Goal: Transaction & Acquisition: Purchase product/service

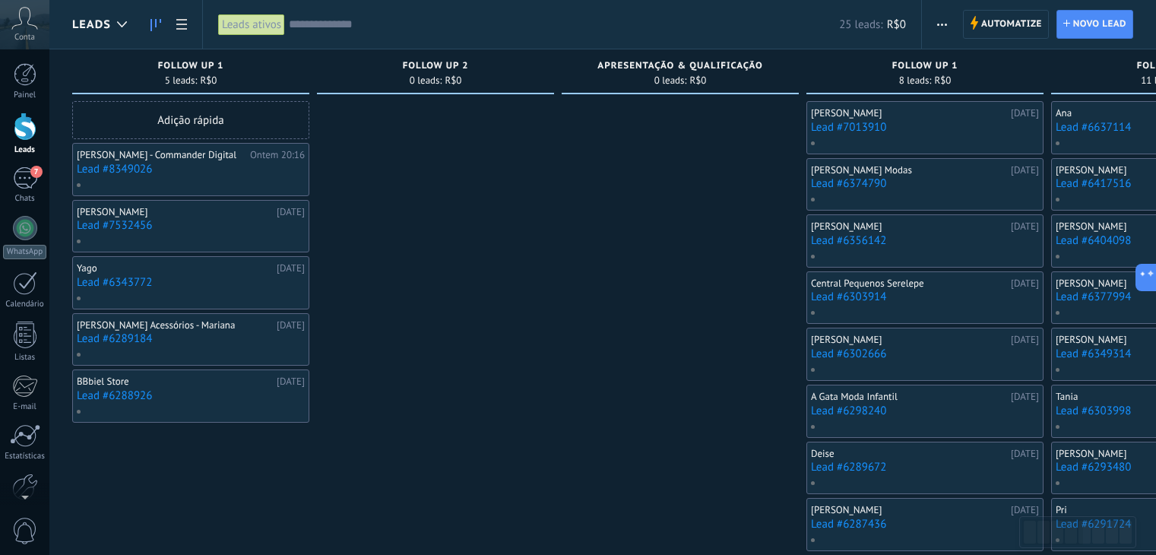
click at [27, 23] on use at bounding box center [25, 18] width 26 height 22
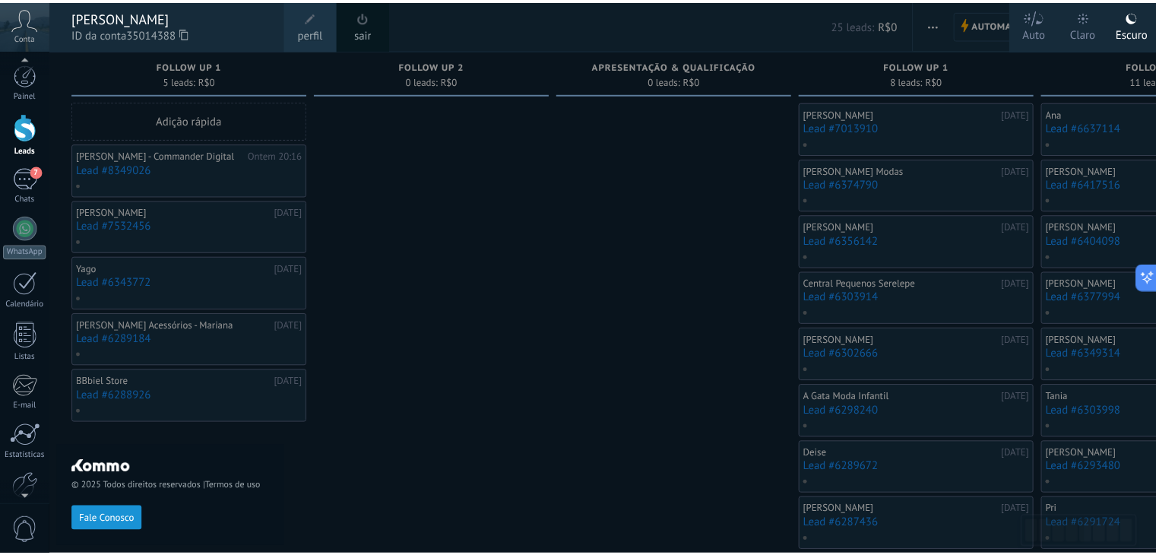
scroll to position [21, 0]
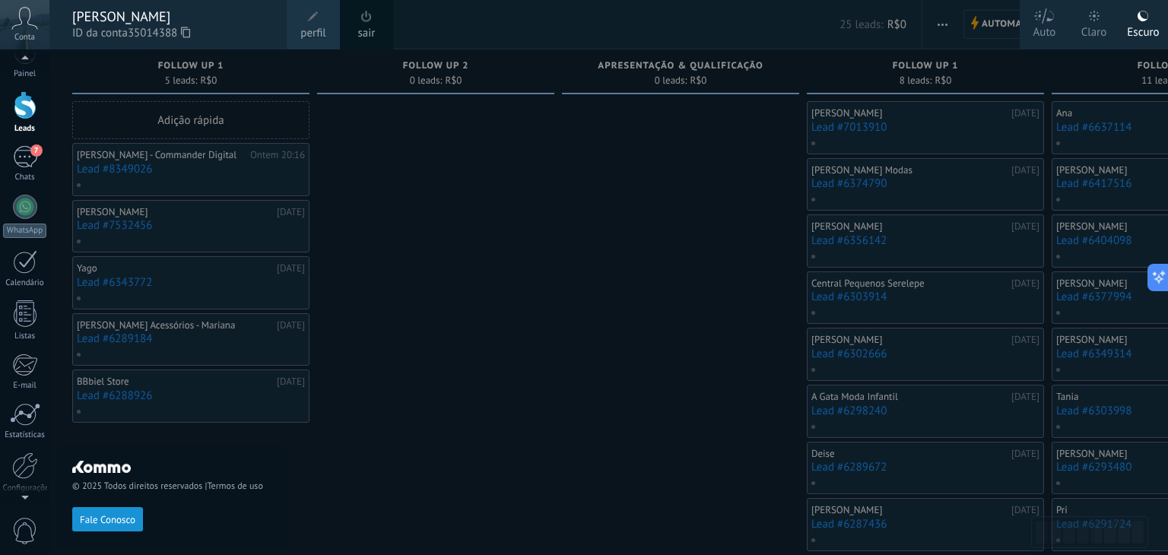
click at [128, 18] on div "[PERSON_NAME]" at bounding box center [171, 16] width 199 height 17
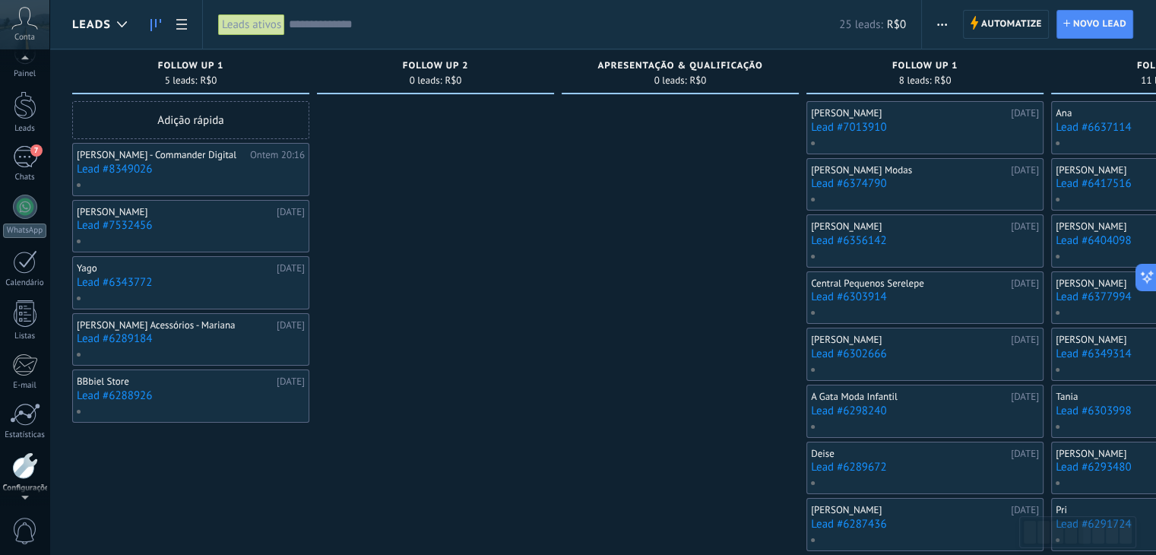
scroll to position [77, 0]
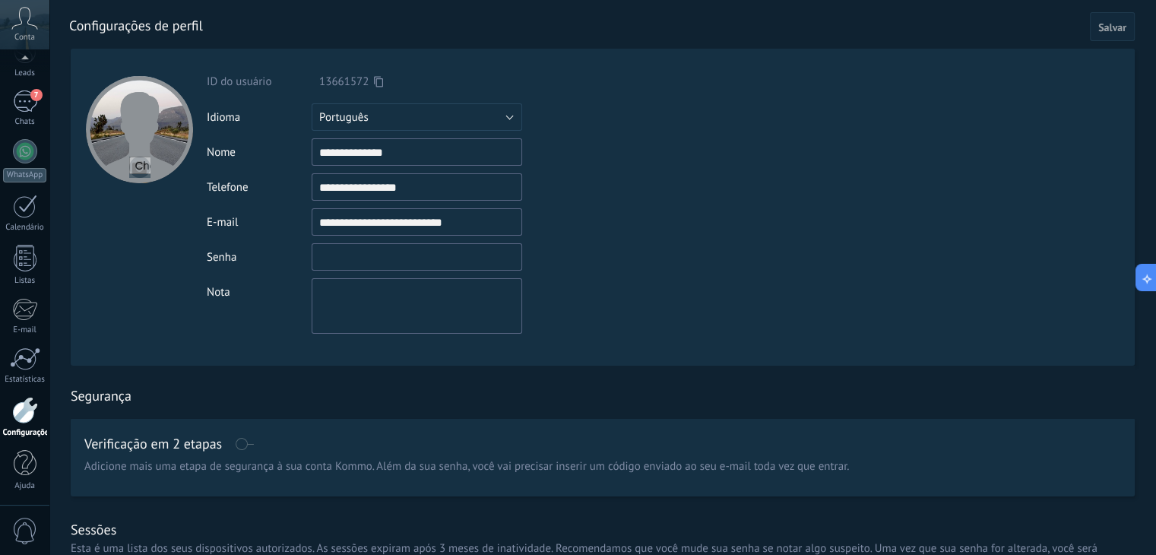
click at [382, 268] on input "textbox" at bounding box center [417, 256] width 211 height 27
click at [236, 311] on div "Nota" at bounding box center [447, 306] width 481 height 56
click at [138, 162] on input "file" at bounding box center [139, 167] width 21 height 21
click at [135, 167] on input "file" at bounding box center [139, 167] width 21 height 21
type input "**********"
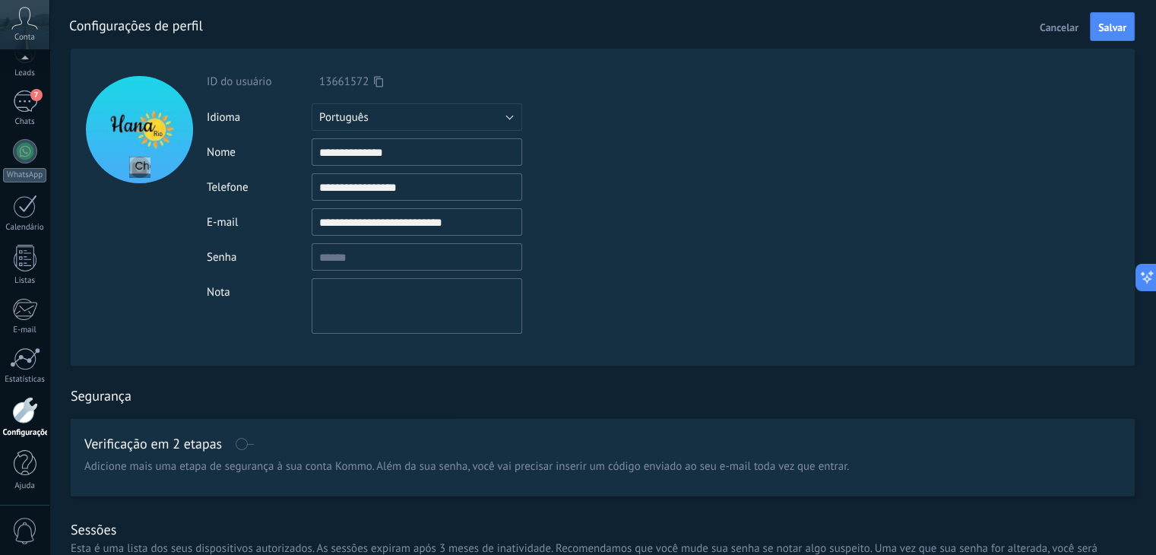
click at [369, 317] on textarea at bounding box center [417, 306] width 211 height 56
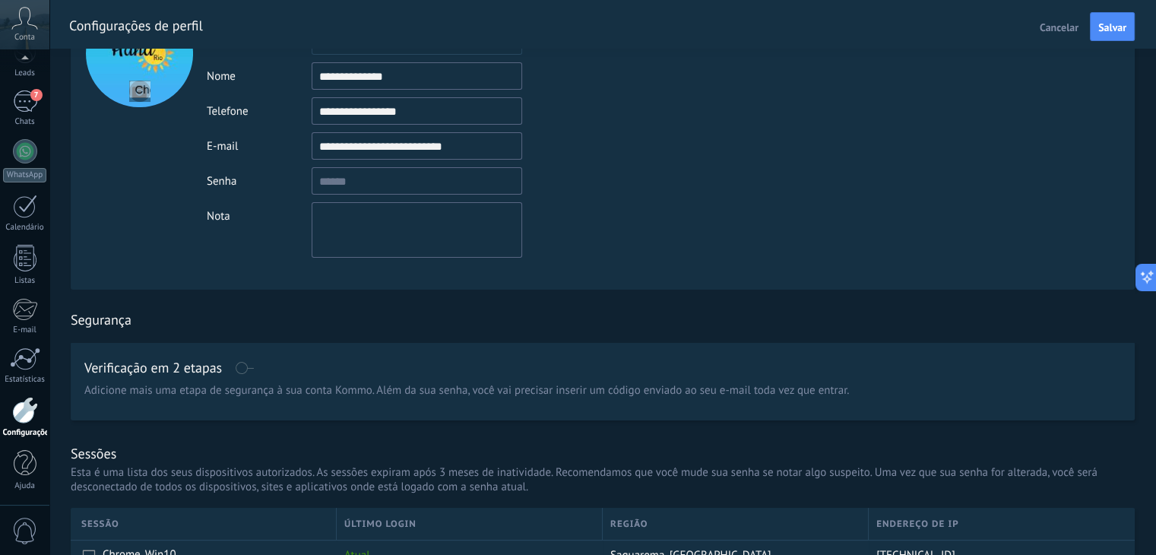
scroll to position [152, 0]
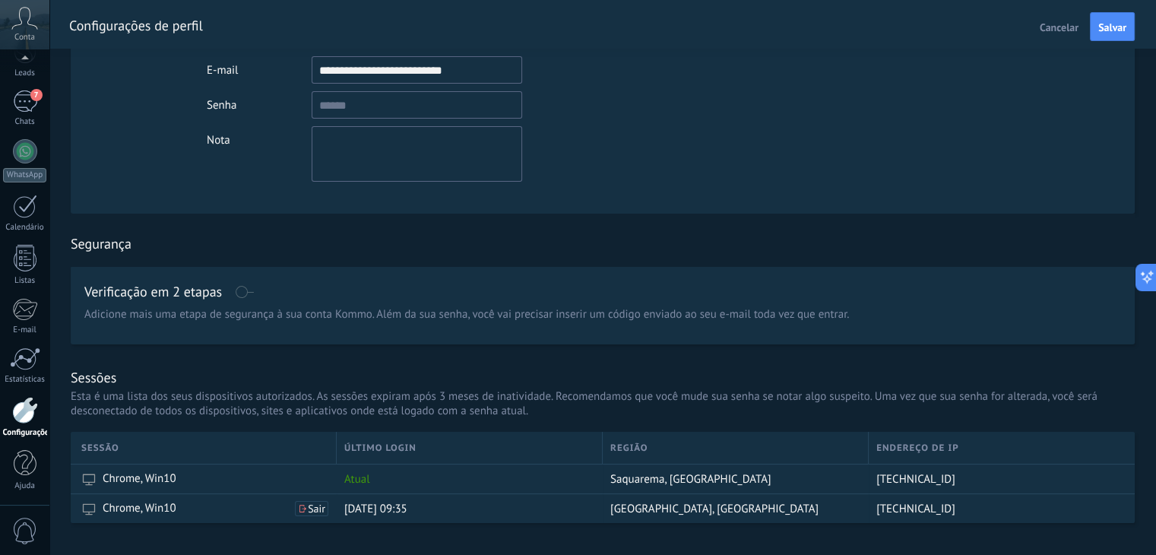
click at [249, 291] on span at bounding box center [244, 292] width 19 height 12
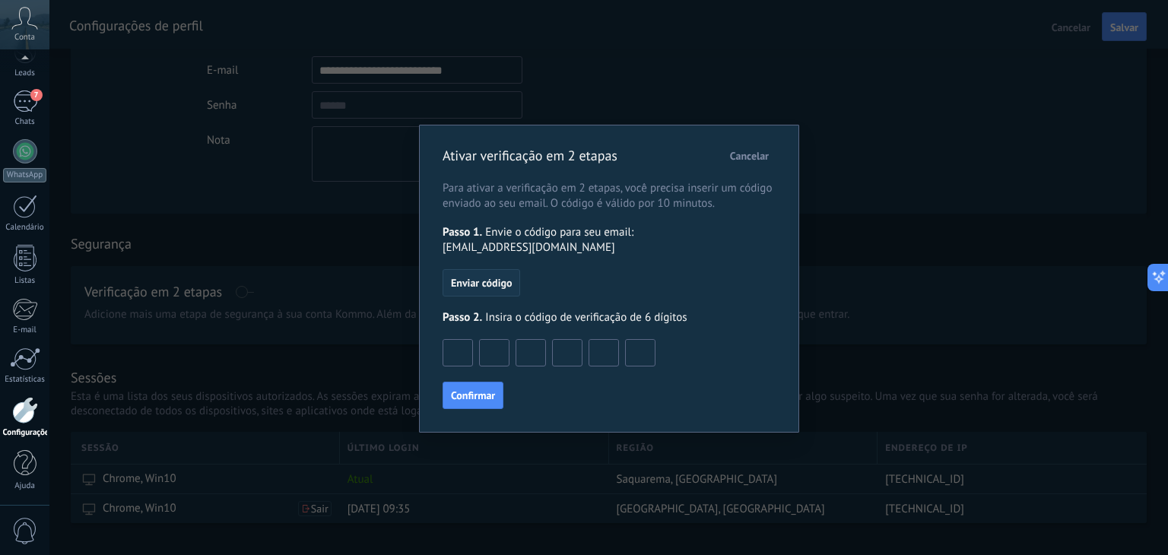
click at [490, 274] on button "Enviar código" at bounding box center [481, 282] width 78 height 27
click at [458, 347] on input at bounding box center [457, 352] width 29 height 24
type input "*"
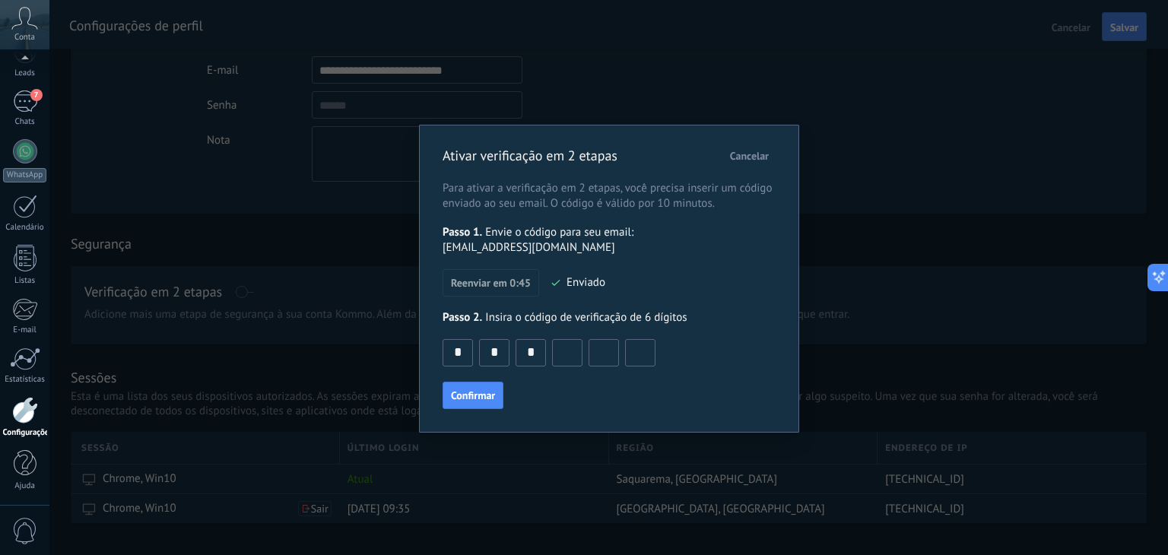
type input "*"
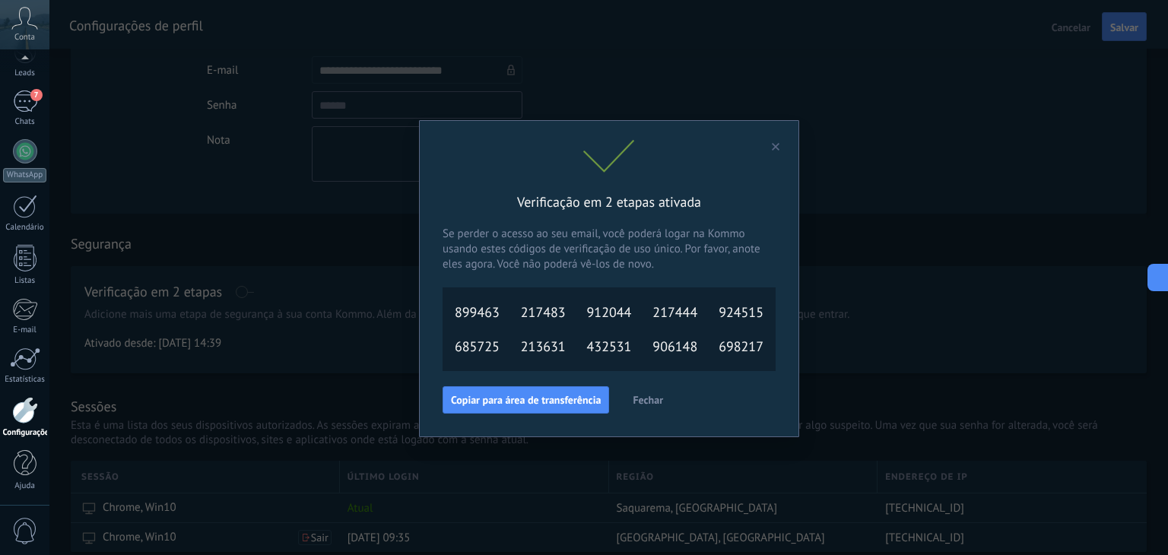
click at [650, 399] on span "Fechar" at bounding box center [648, 400] width 30 height 11
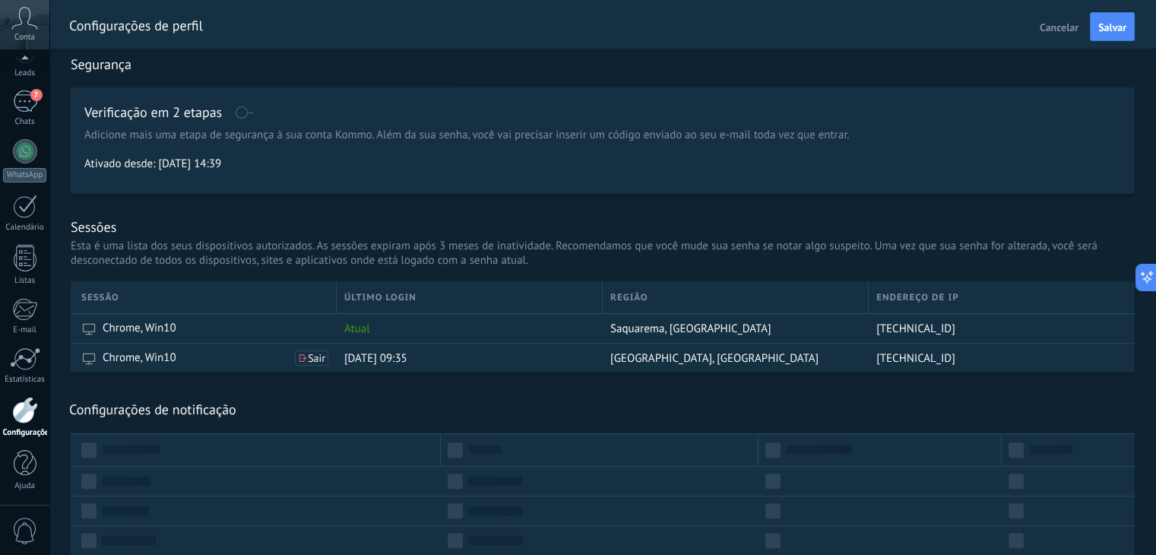
scroll to position [380, 0]
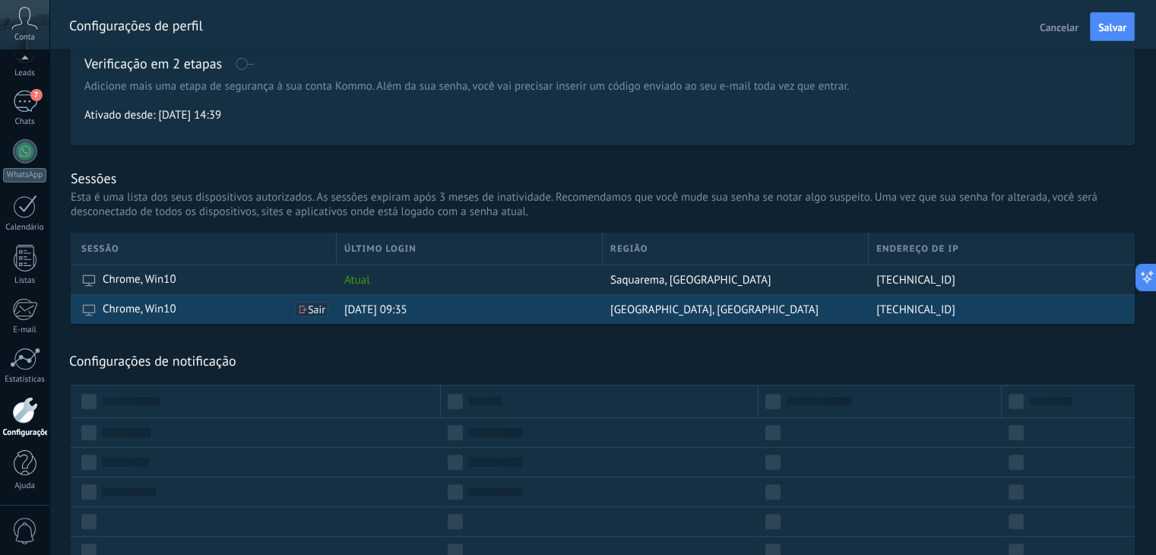
click at [310, 311] on span "Sair" at bounding box center [316, 309] width 17 height 11
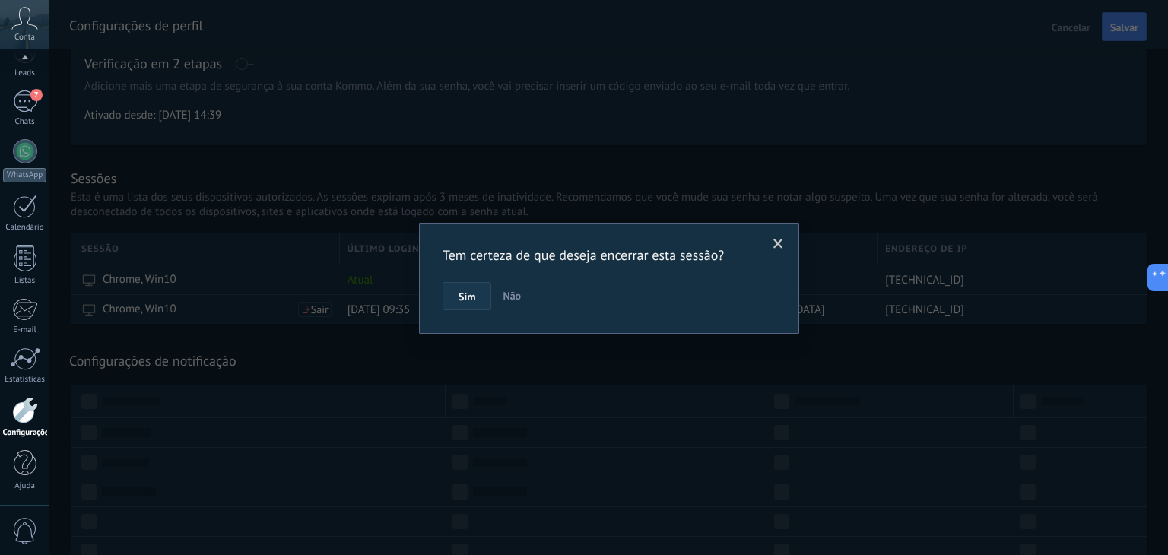
click at [453, 303] on button "Sim" at bounding box center [466, 296] width 49 height 29
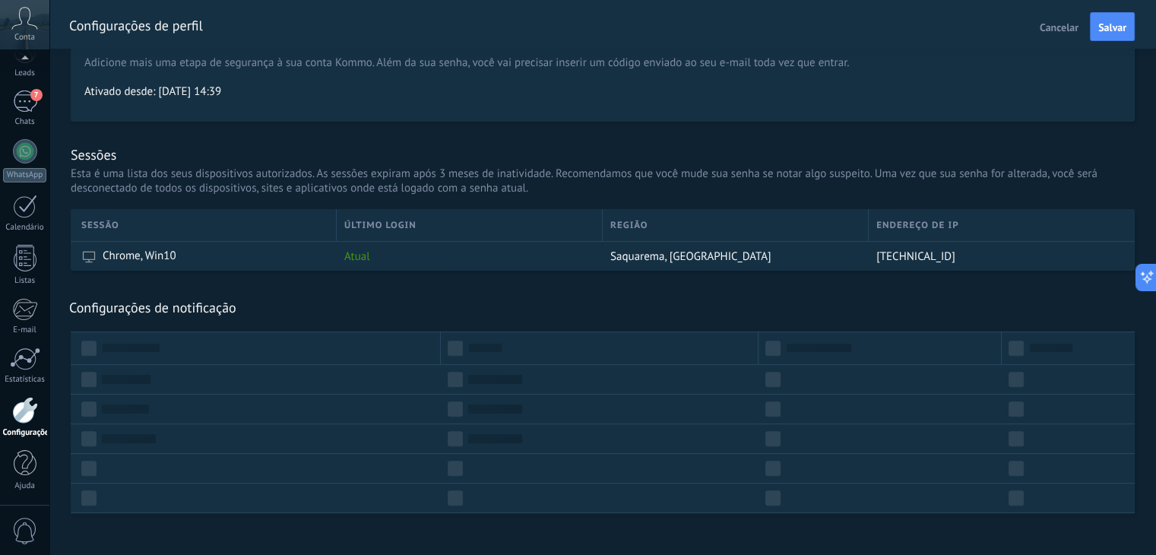
scroll to position [417, 0]
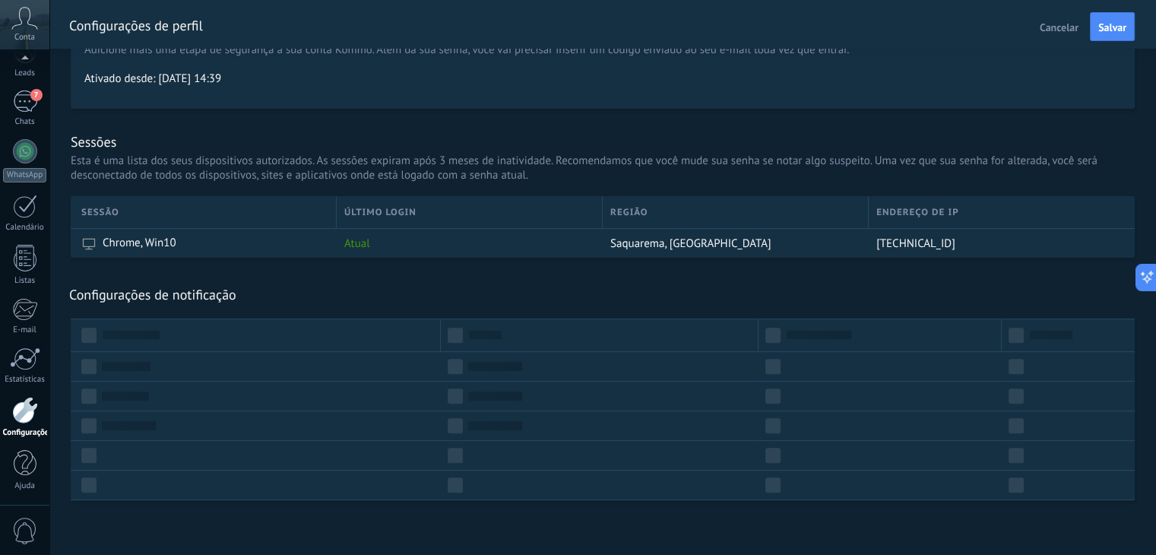
click at [275, 297] on div "Configurações de notificação Receber notificações" at bounding box center [602, 294] width 1067 height 17
click at [675, 279] on div "Configurações de notificação Receber notificações" at bounding box center [603, 288] width 1064 height 61
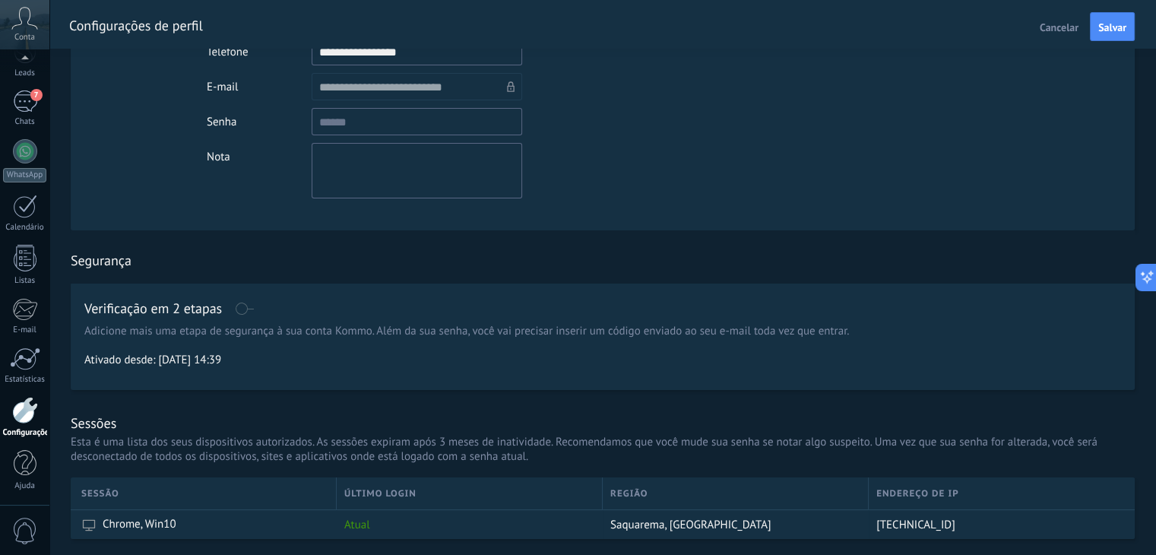
scroll to position [0, 0]
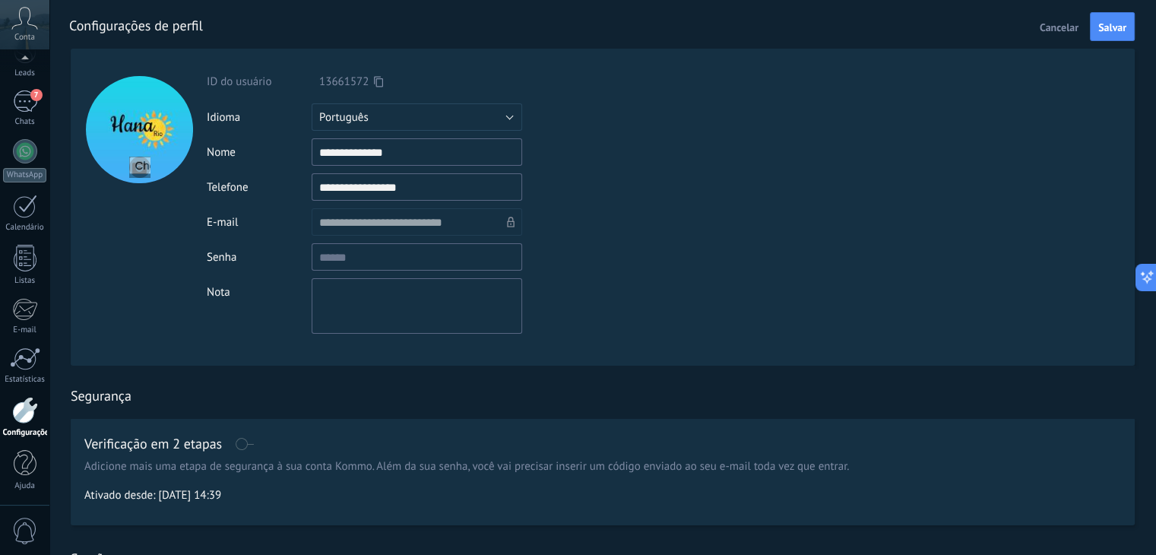
click at [20, 27] on icon at bounding box center [24, 18] width 27 height 23
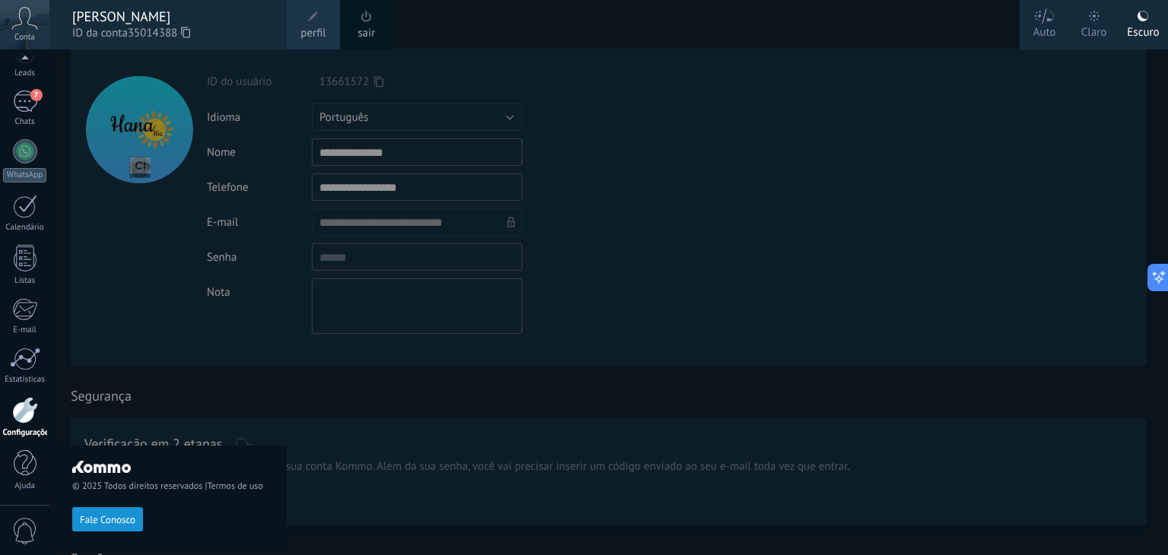
click at [319, 19] on span at bounding box center [313, 16] width 17 height 17
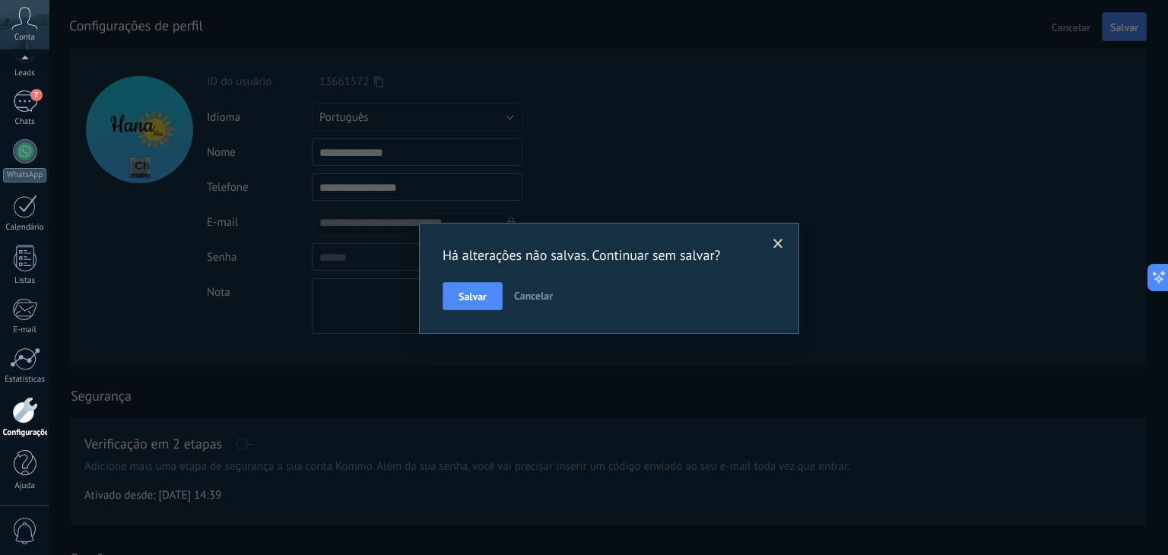
click at [779, 247] on span at bounding box center [778, 244] width 10 height 11
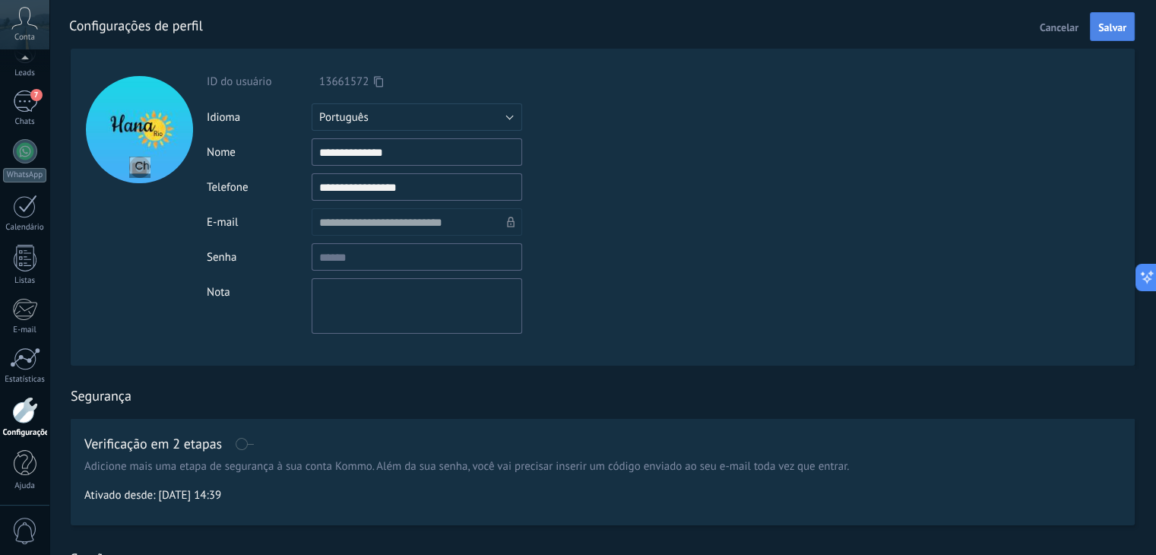
click at [1107, 22] on span "Salvar" at bounding box center [1113, 27] width 28 height 11
click at [14, 36] on span "Conta" at bounding box center [24, 38] width 21 height 10
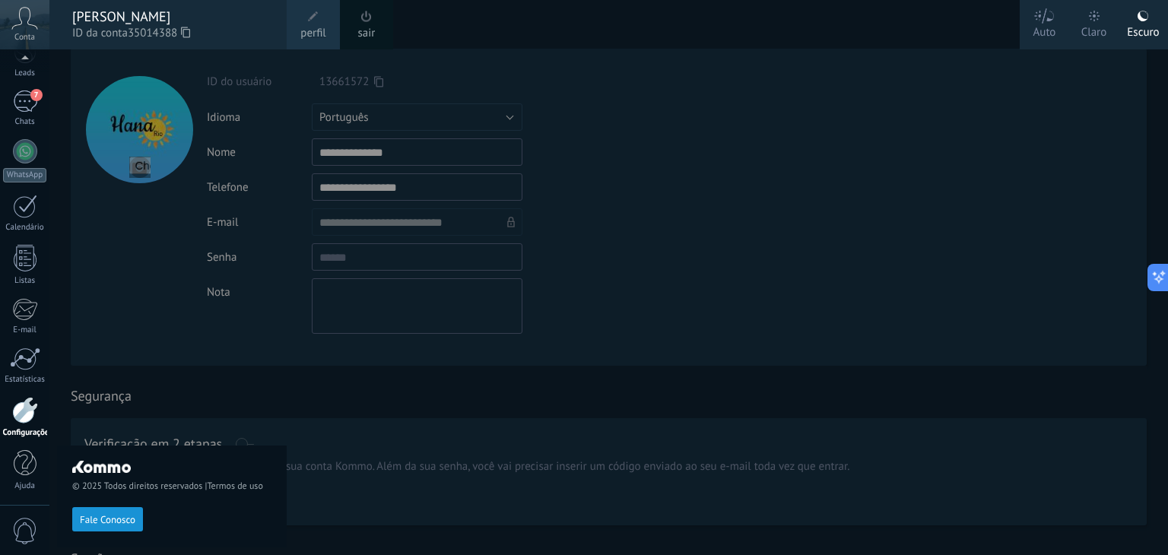
click at [363, 21] on span at bounding box center [366, 16] width 11 height 11
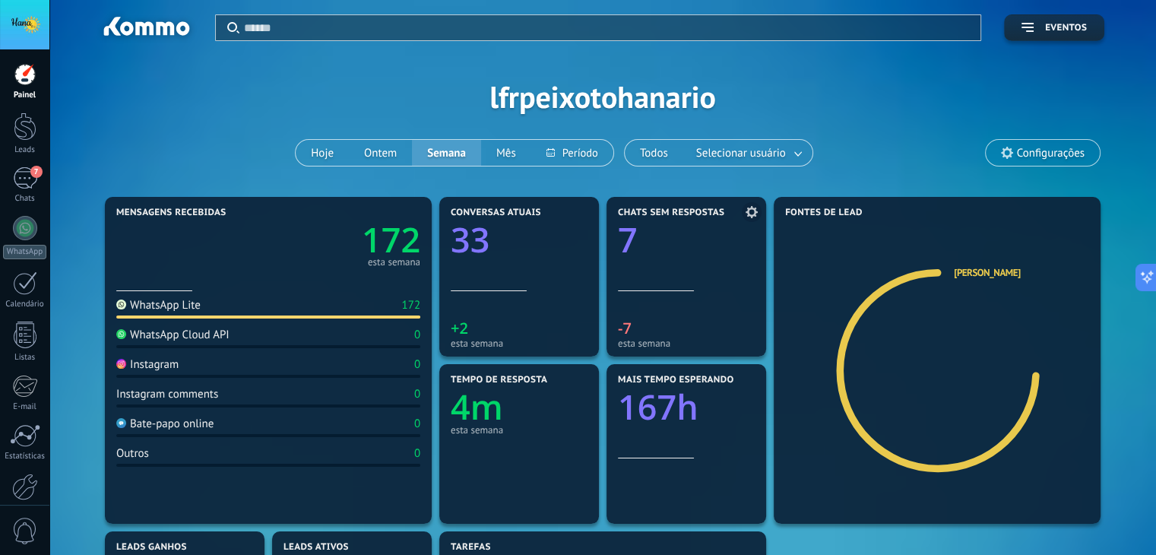
click at [649, 239] on icon "7" at bounding box center [686, 235] width 137 height 34
click at [622, 332] on text "-7" at bounding box center [625, 328] width 14 height 21
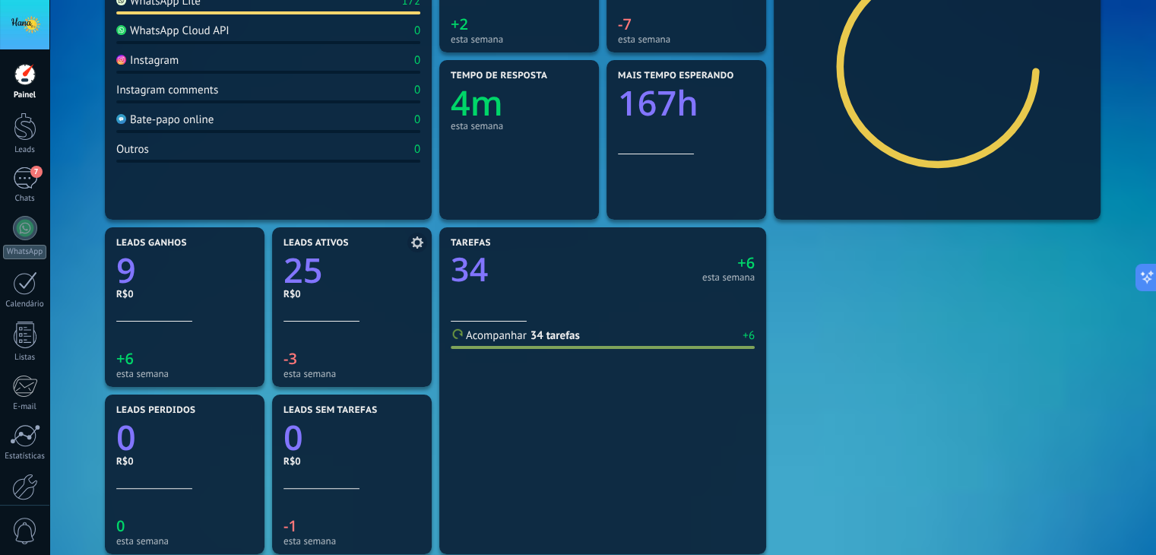
click at [322, 273] on text "25" at bounding box center [303, 270] width 39 height 46
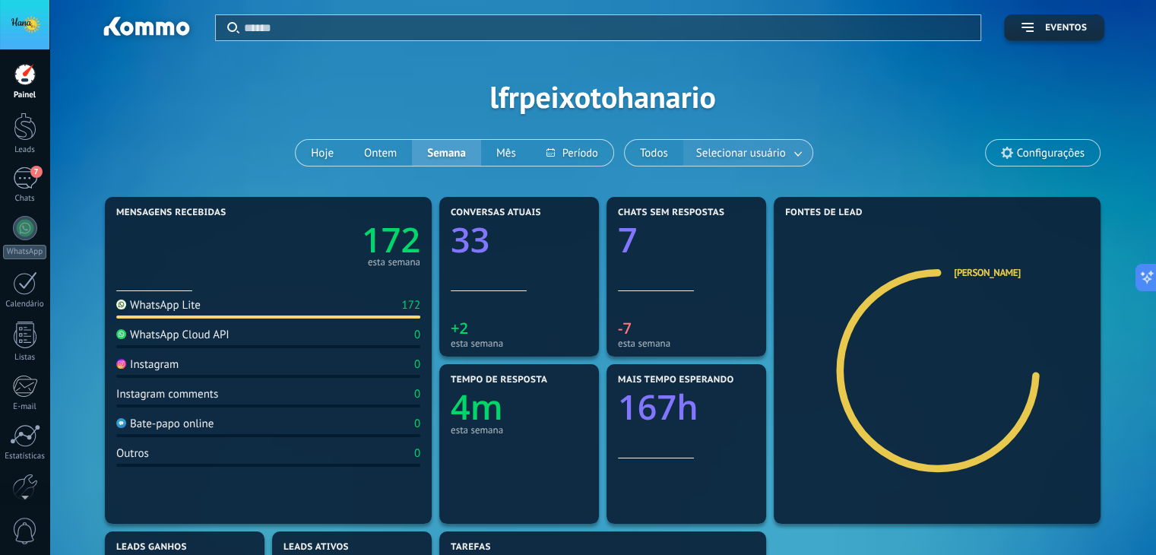
click at [732, 144] on span "Selecionar usuário" at bounding box center [741, 153] width 96 height 21
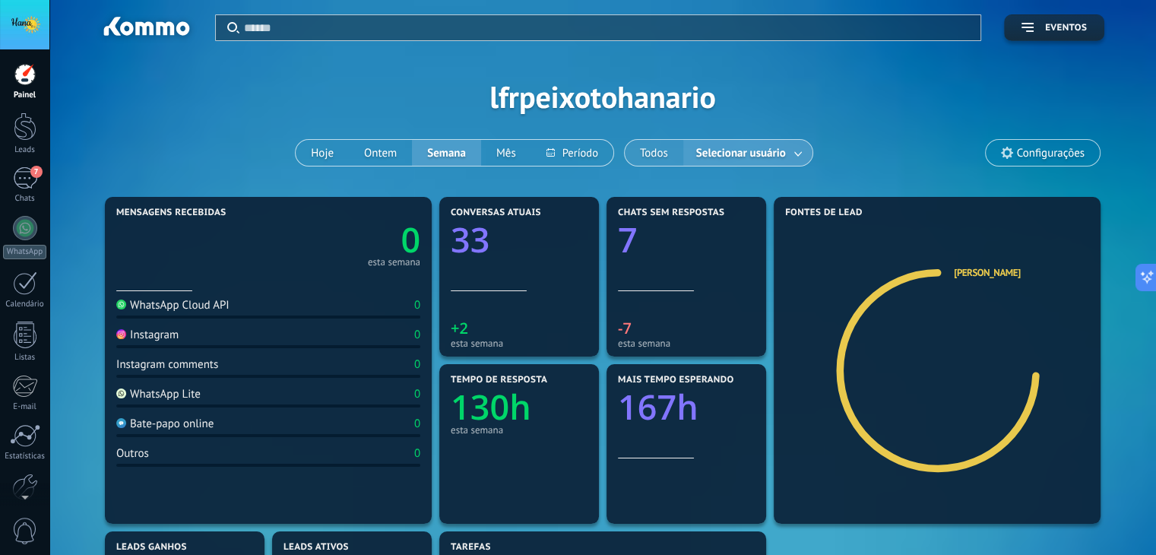
click at [636, 156] on button "Todos" at bounding box center [654, 153] width 59 height 26
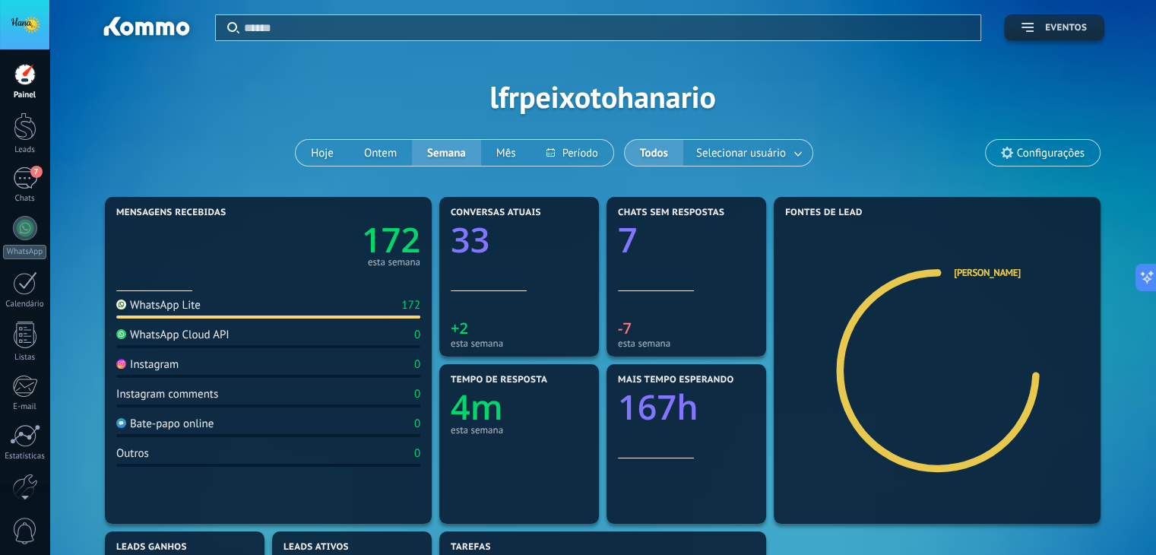
click at [1055, 27] on span "Eventos" at bounding box center [1066, 28] width 42 height 11
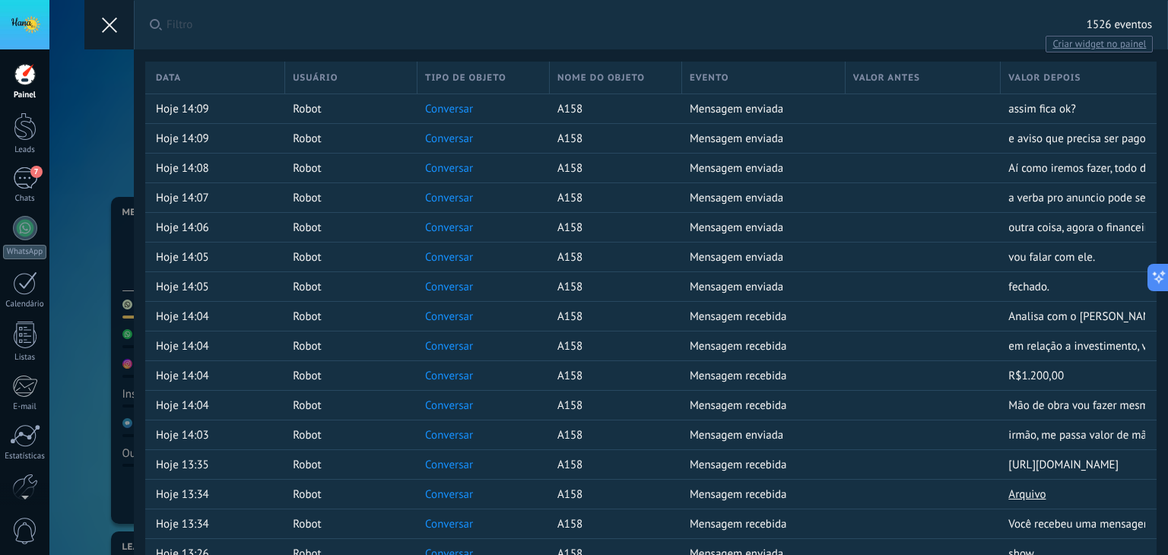
click at [1097, 43] on span "Criar widget no painel" at bounding box center [1099, 44] width 106 height 16
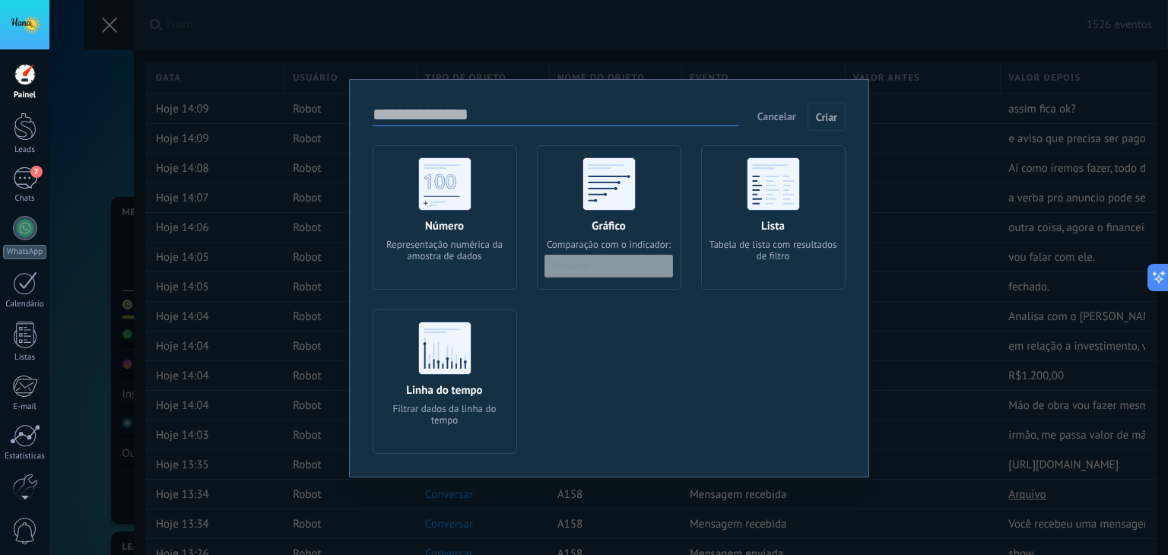
click at [782, 117] on span "Cancelar" at bounding box center [776, 116] width 39 height 14
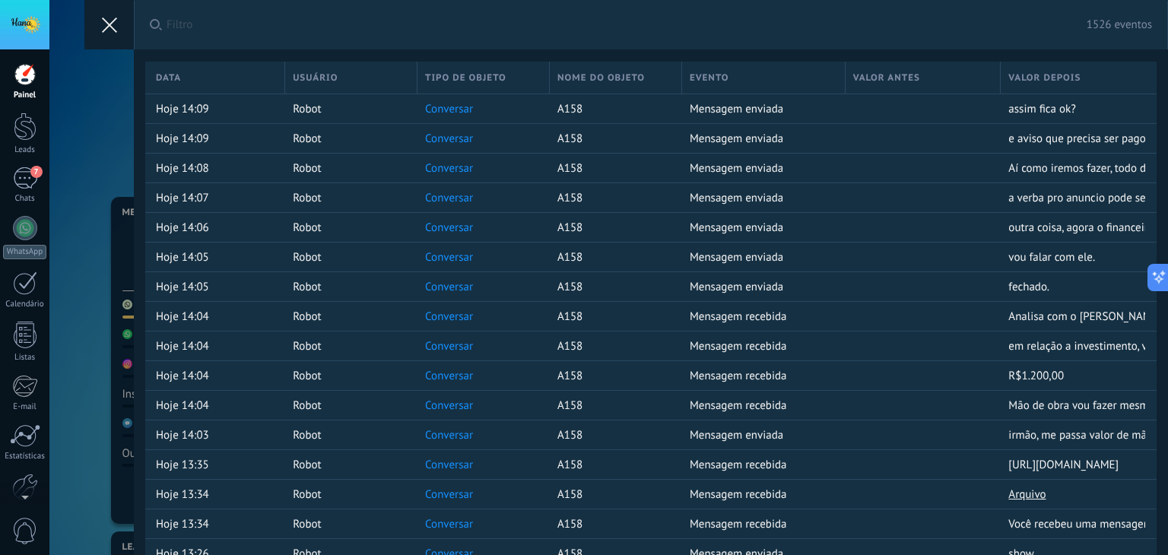
click at [88, 116] on div "Aplicar Filtro 1526 eventos Todos os eventos Meus eventos Hoje Ontem Mês Salvar…" at bounding box center [608, 277] width 1118 height 555
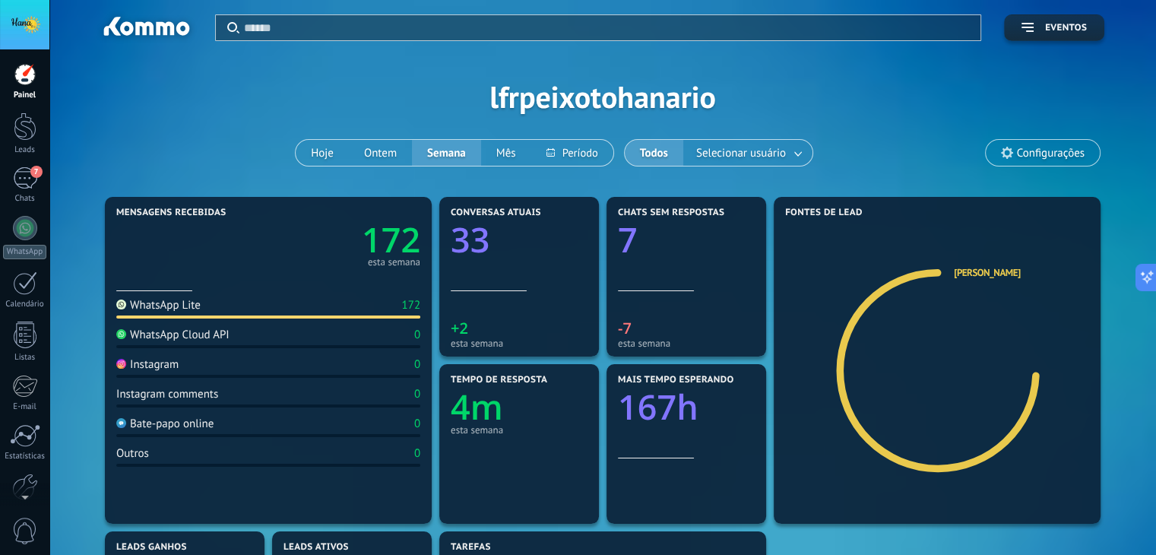
click at [1048, 156] on span "Configurações" at bounding box center [1051, 153] width 68 height 13
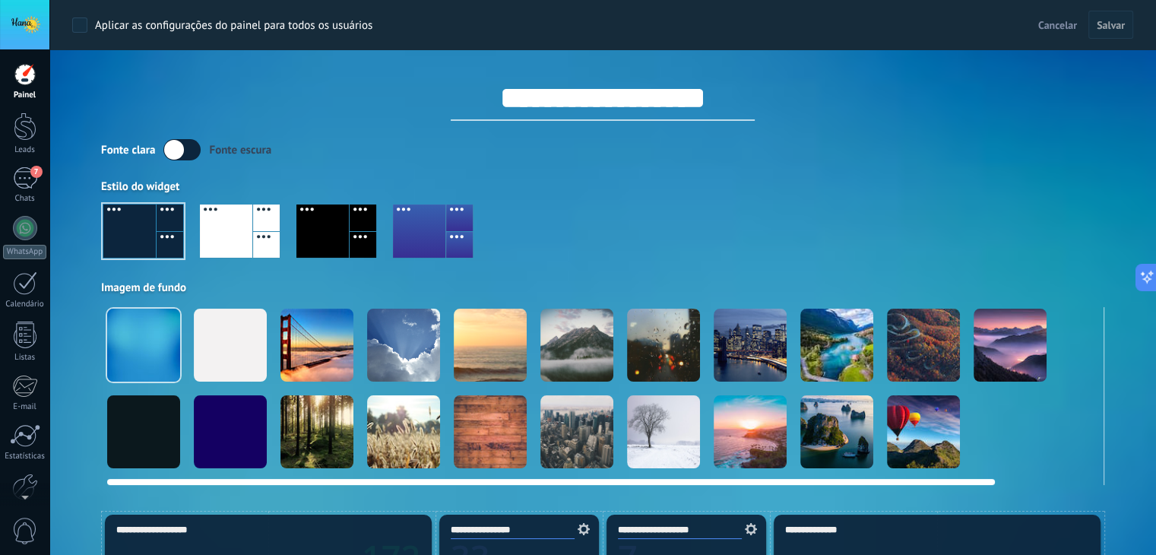
click at [222, 370] on div at bounding box center [230, 345] width 73 height 73
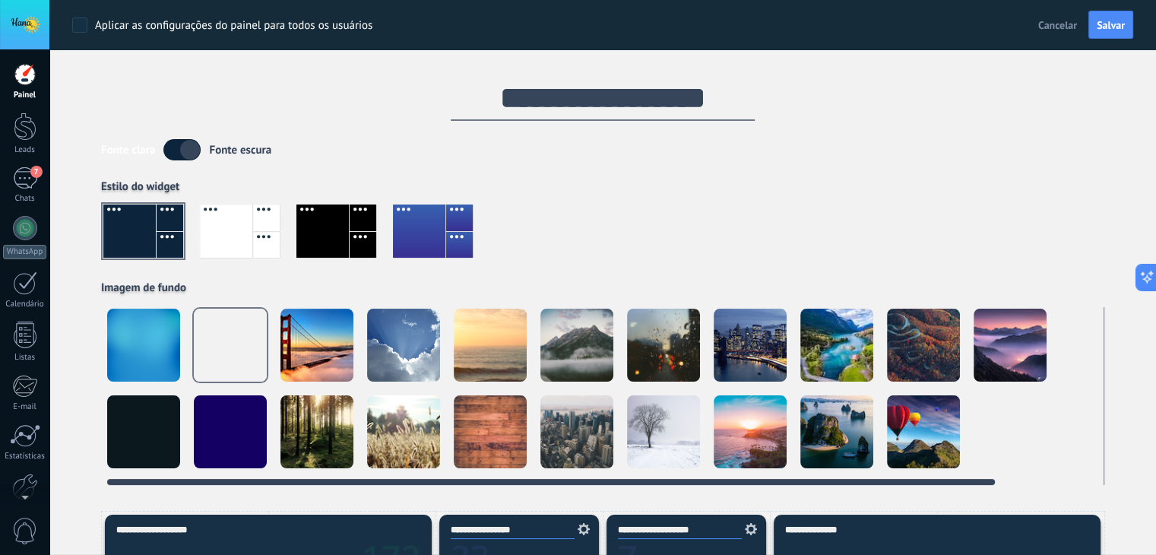
click at [165, 423] on div at bounding box center [143, 431] width 73 height 73
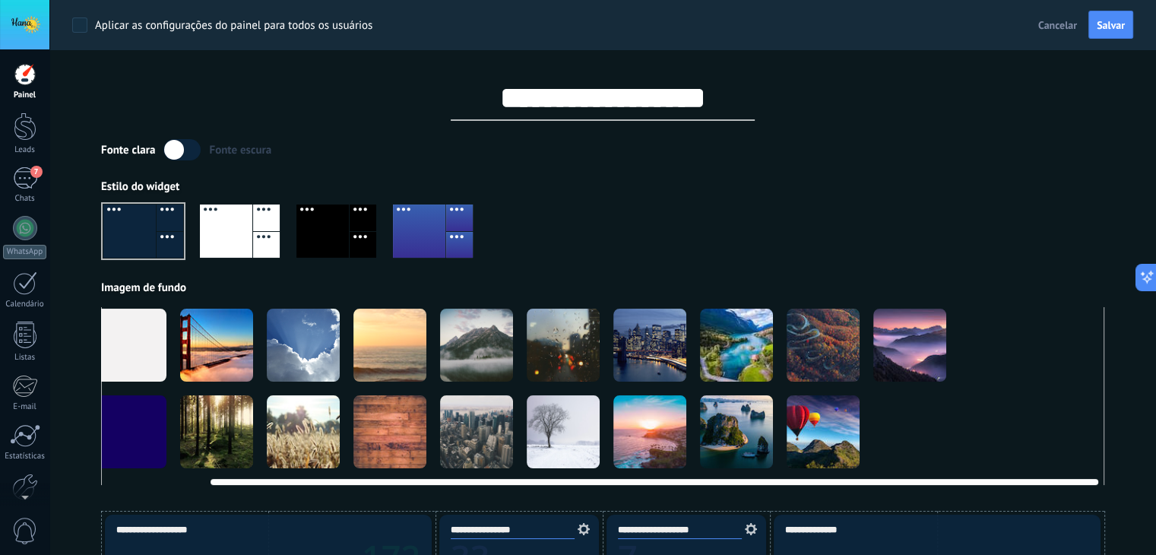
scroll to position [0, 117]
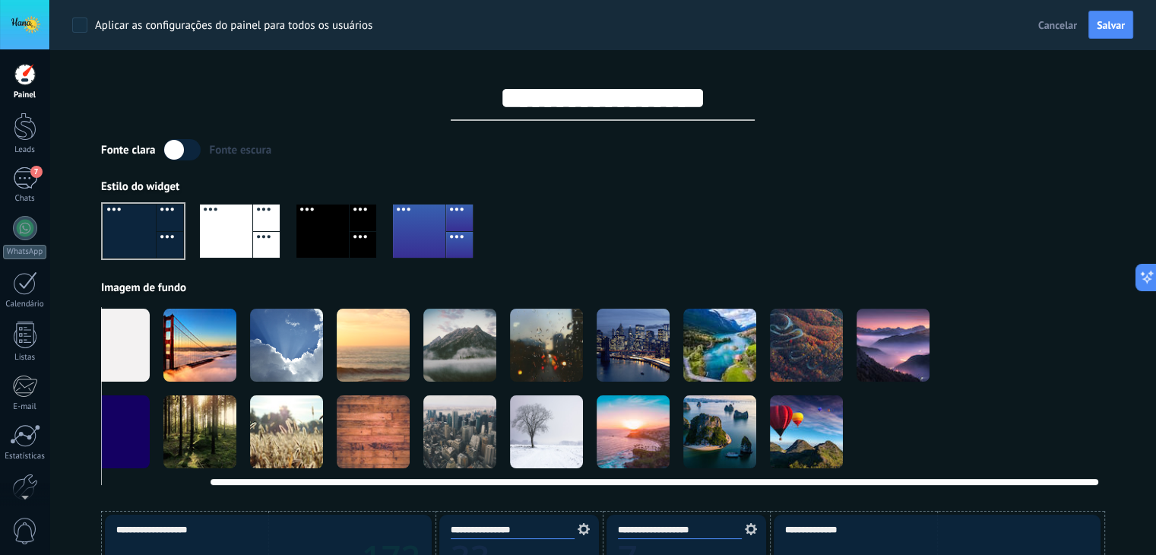
drag, startPoint x: 693, startPoint y: 481, endPoint x: 847, endPoint y: 472, distance: 154.6
click at [840, 473] on div at bounding box center [602, 479] width 991 height 12
click at [968, 427] on video at bounding box center [980, 431] width 73 height 73
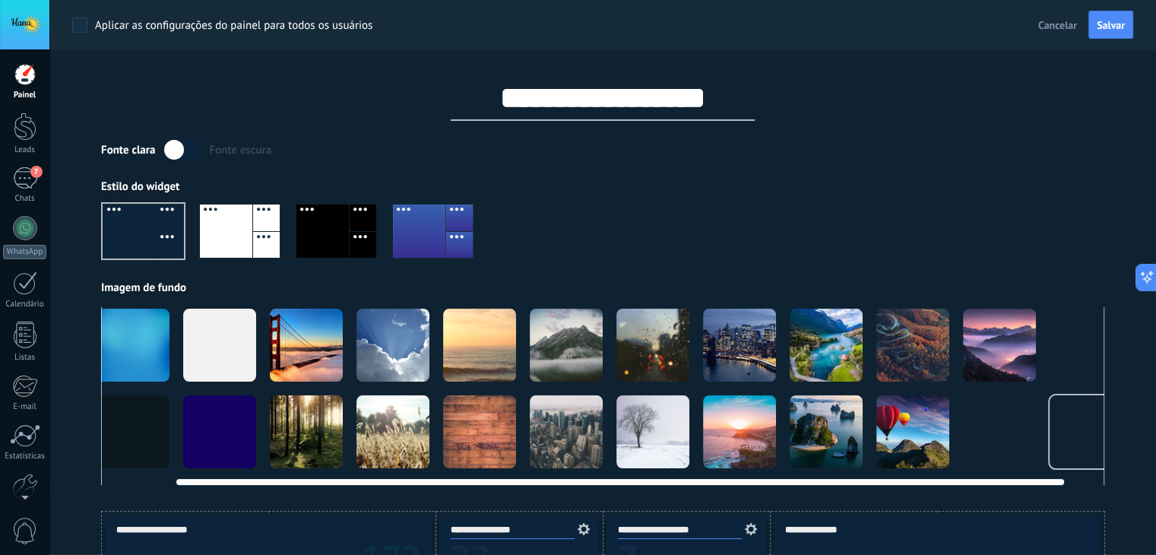
scroll to position [0, 0]
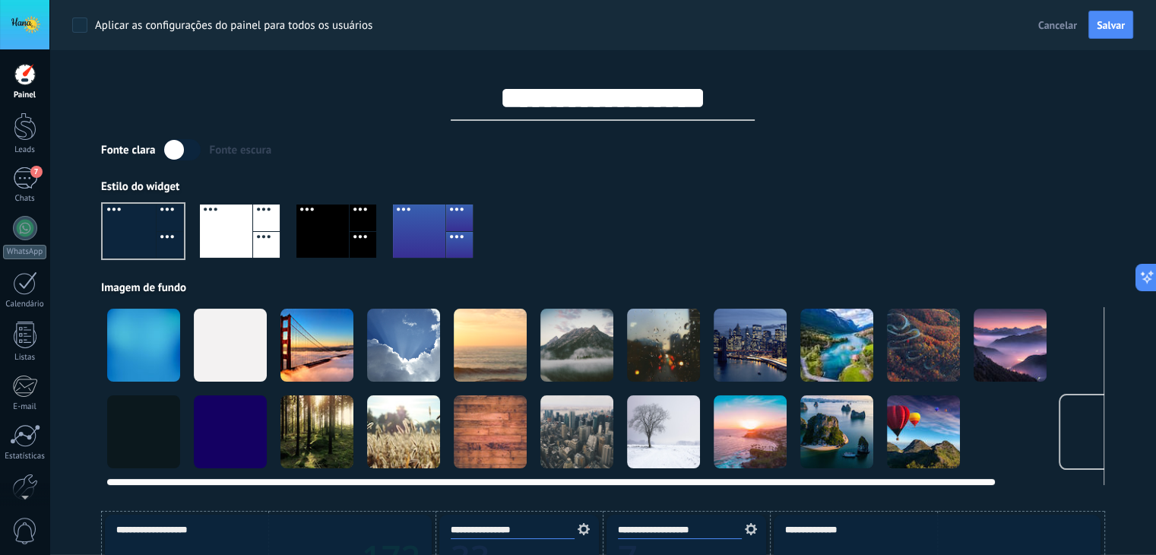
drag, startPoint x: 310, startPoint y: 483, endPoint x: 163, endPoint y: 470, distance: 148.1
click at [163, 470] on div at bounding box center [603, 396] width 1004 height 178
click at [394, 335] on div at bounding box center [403, 345] width 73 height 73
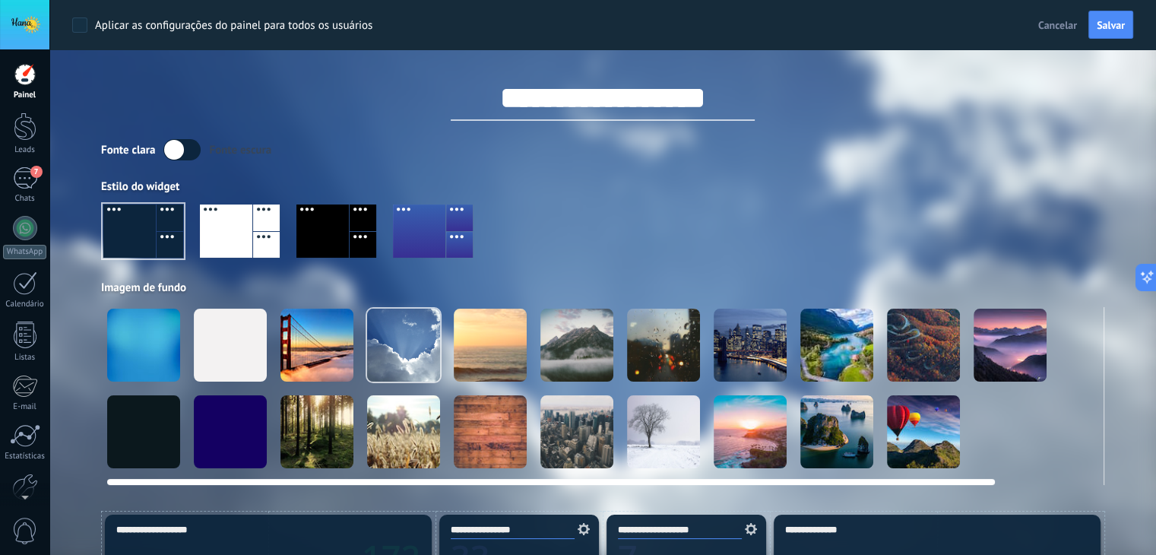
click at [573, 341] on div at bounding box center [577, 345] width 73 height 73
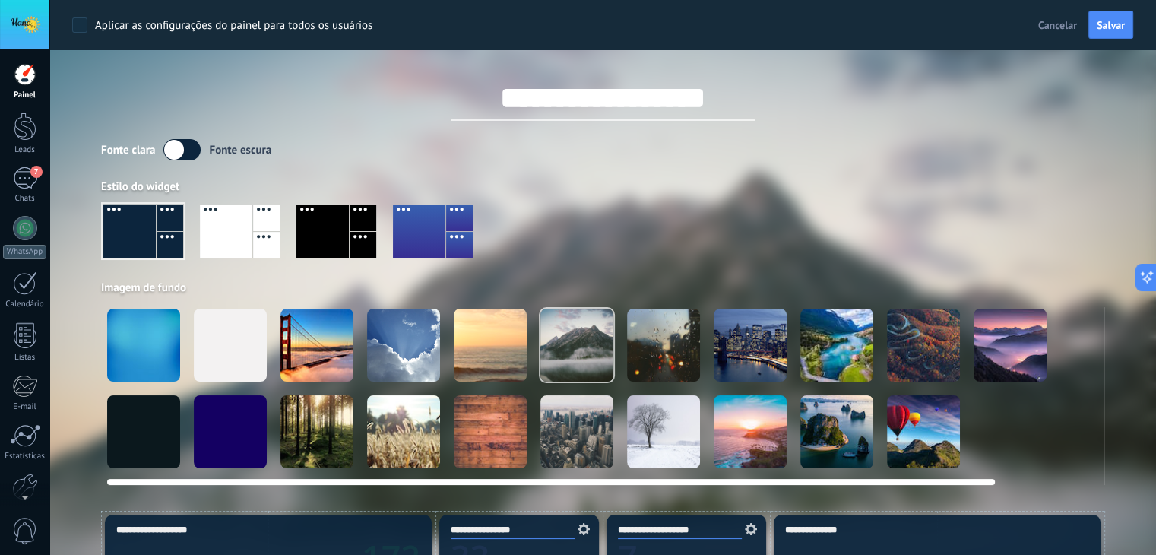
click at [479, 344] on div at bounding box center [490, 345] width 73 height 73
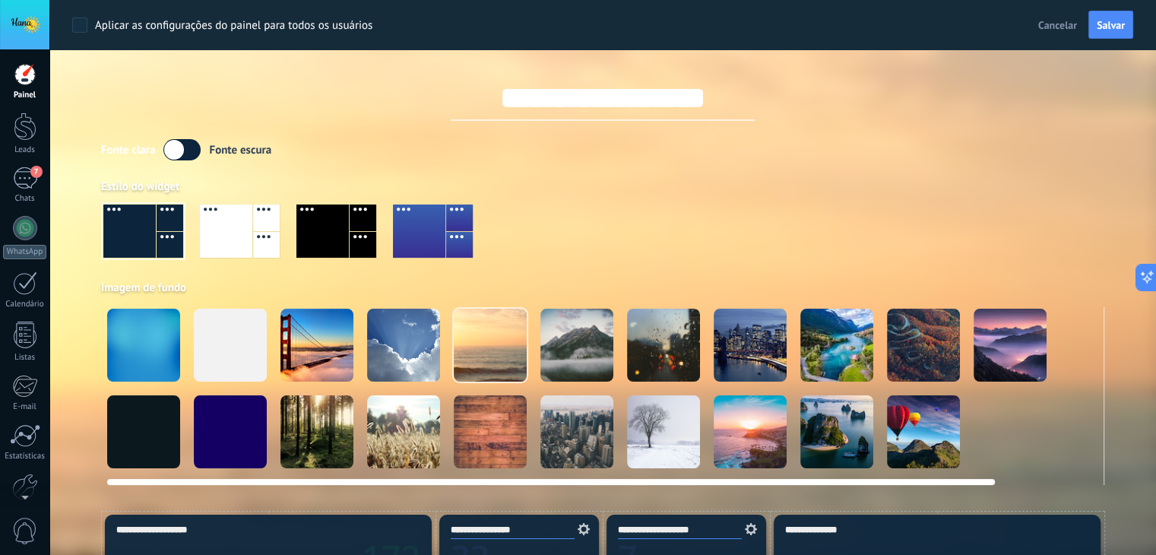
click at [484, 433] on div at bounding box center [490, 431] width 73 height 73
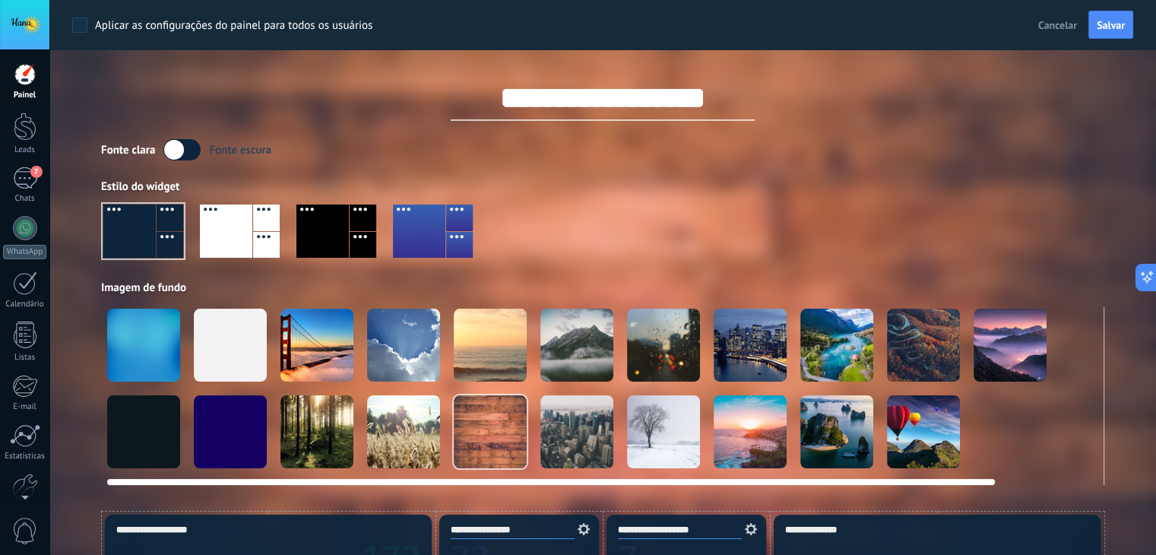
click at [414, 433] on div at bounding box center [403, 431] width 73 height 73
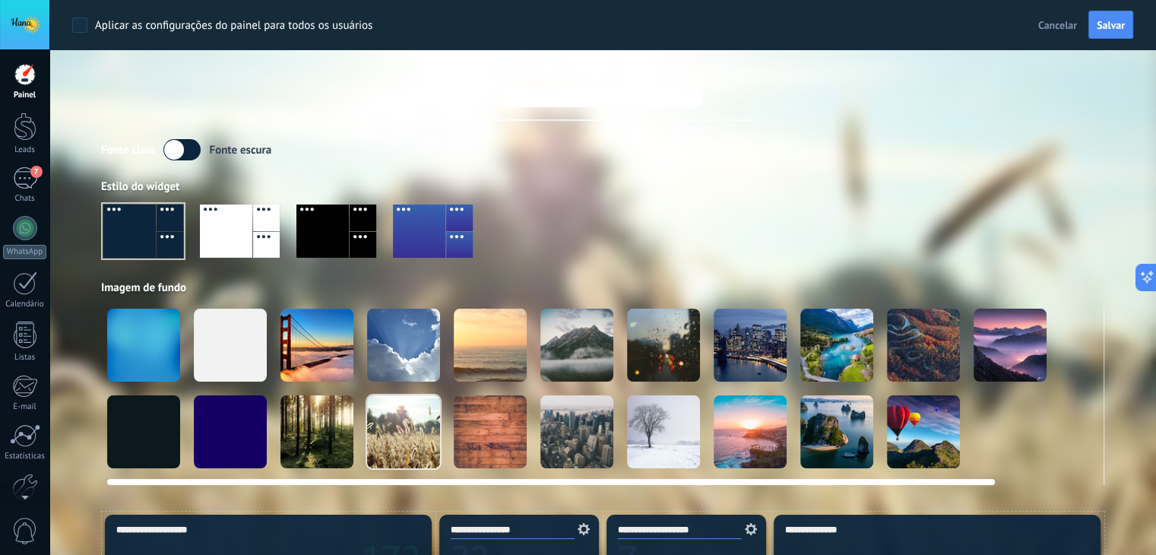
click at [325, 436] on div at bounding box center [317, 431] width 73 height 73
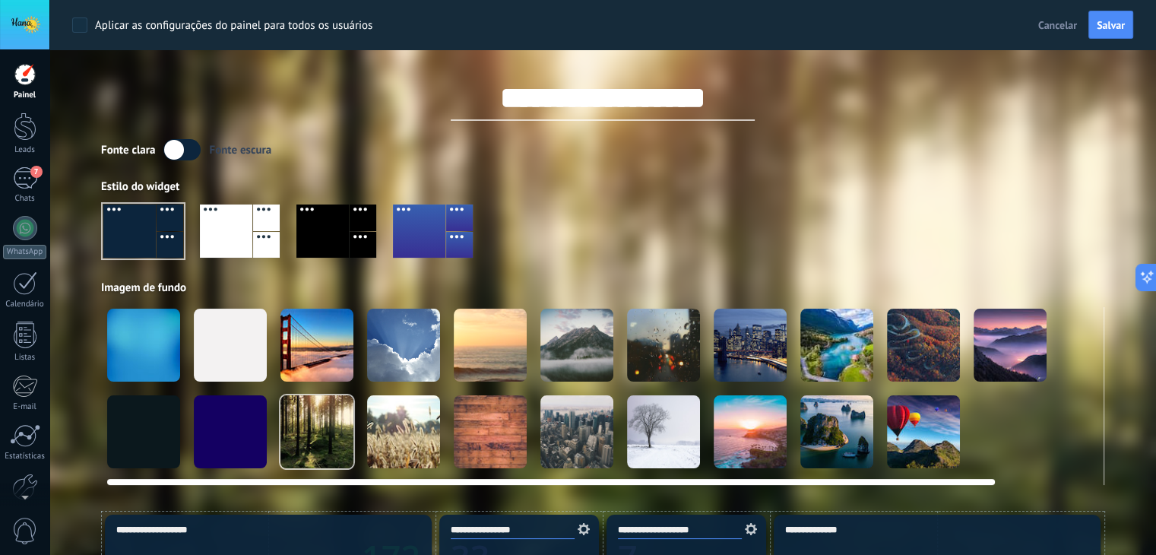
click at [242, 439] on div at bounding box center [230, 431] width 73 height 73
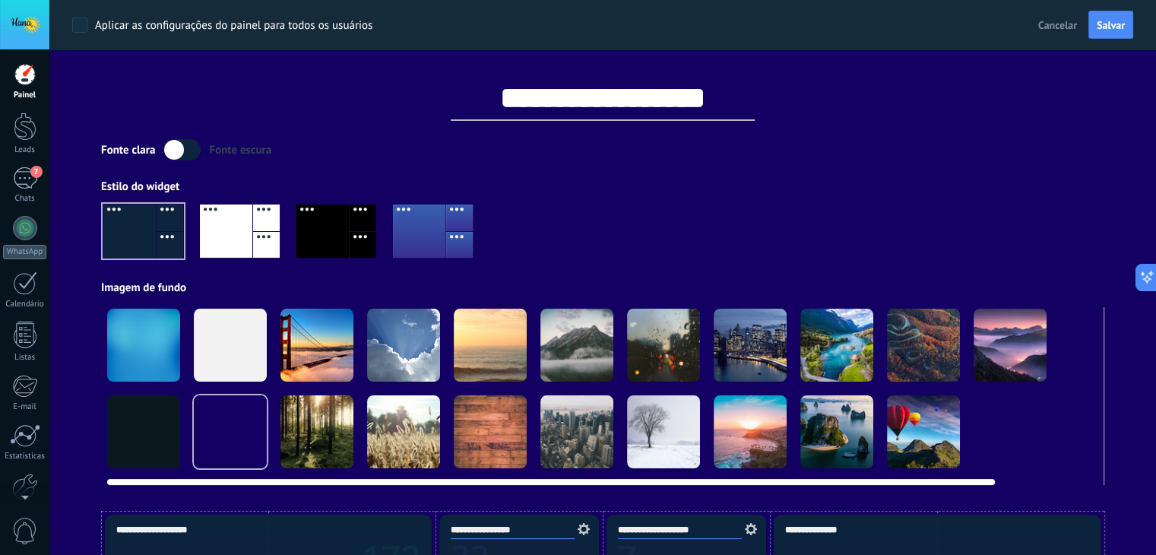
click at [157, 430] on div at bounding box center [143, 431] width 73 height 73
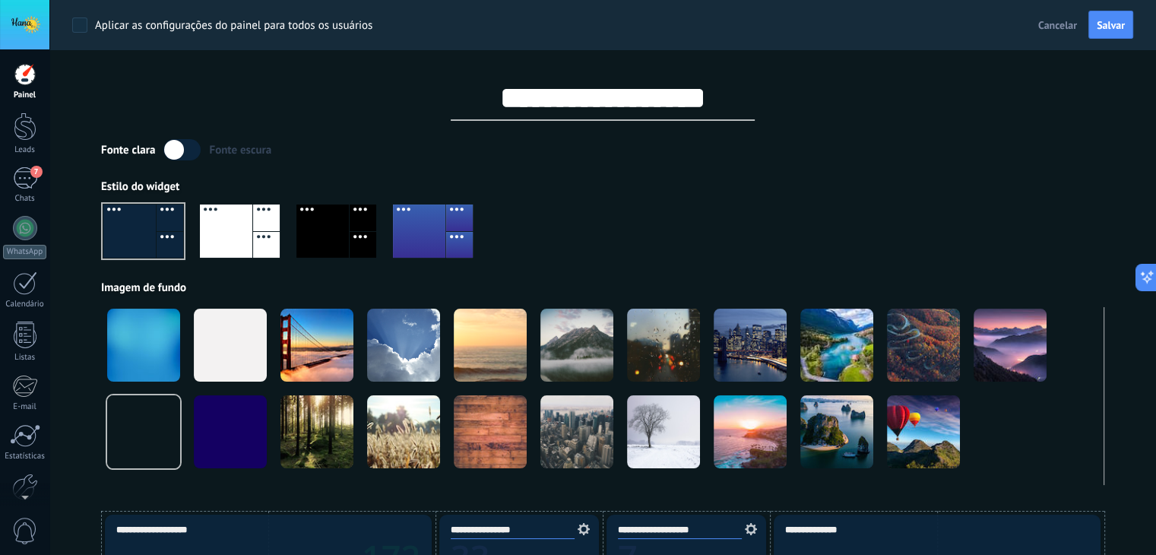
click at [672, 195] on div at bounding box center [603, 237] width 1004 height 87
click at [246, 241] on div at bounding box center [226, 231] width 52 height 53
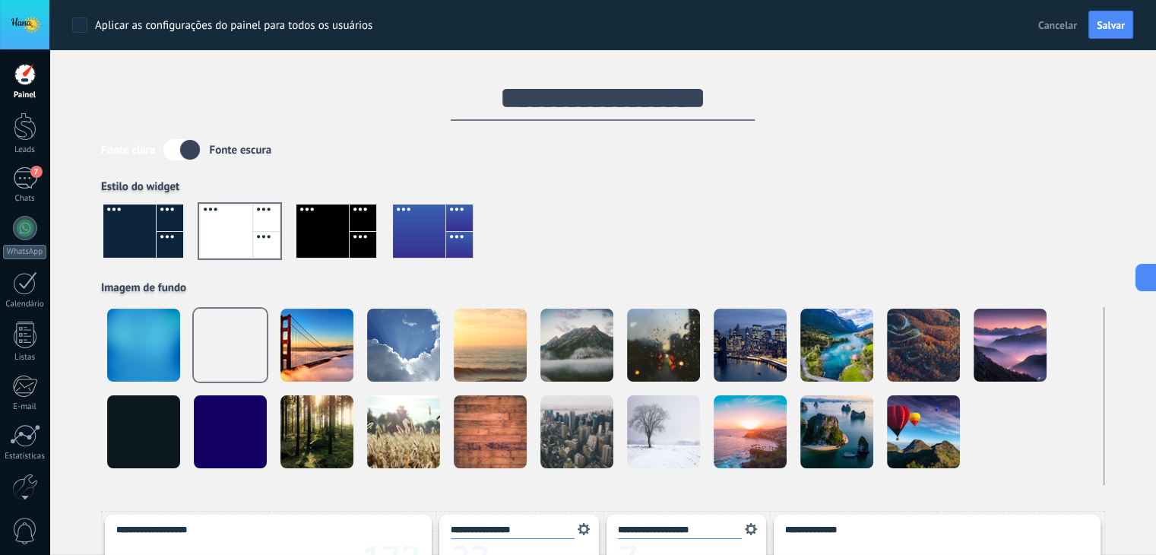
click at [382, 238] on div at bounding box center [603, 237] width 1004 height 87
click at [327, 238] on div at bounding box center [323, 231] width 52 height 53
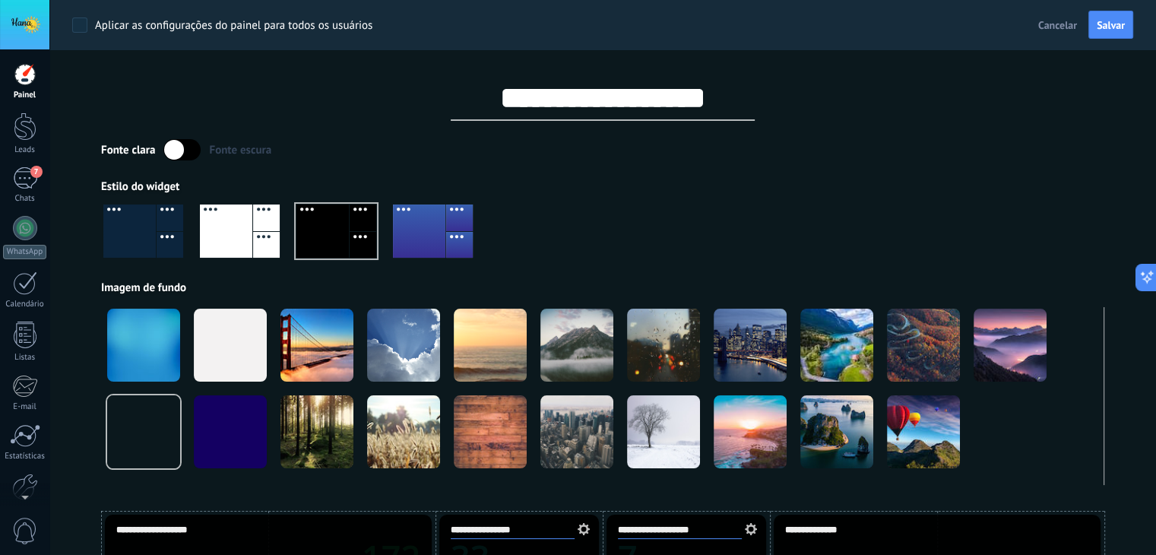
click at [159, 241] on div at bounding box center [170, 245] width 27 height 27
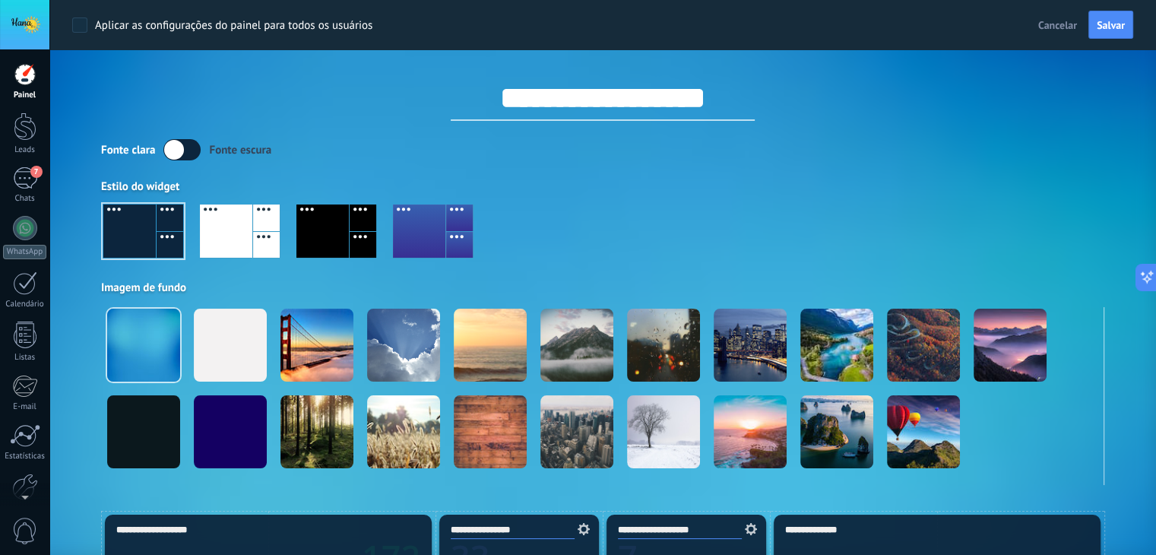
click at [345, 220] on div at bounding box center [323, 231] width 52 height 53
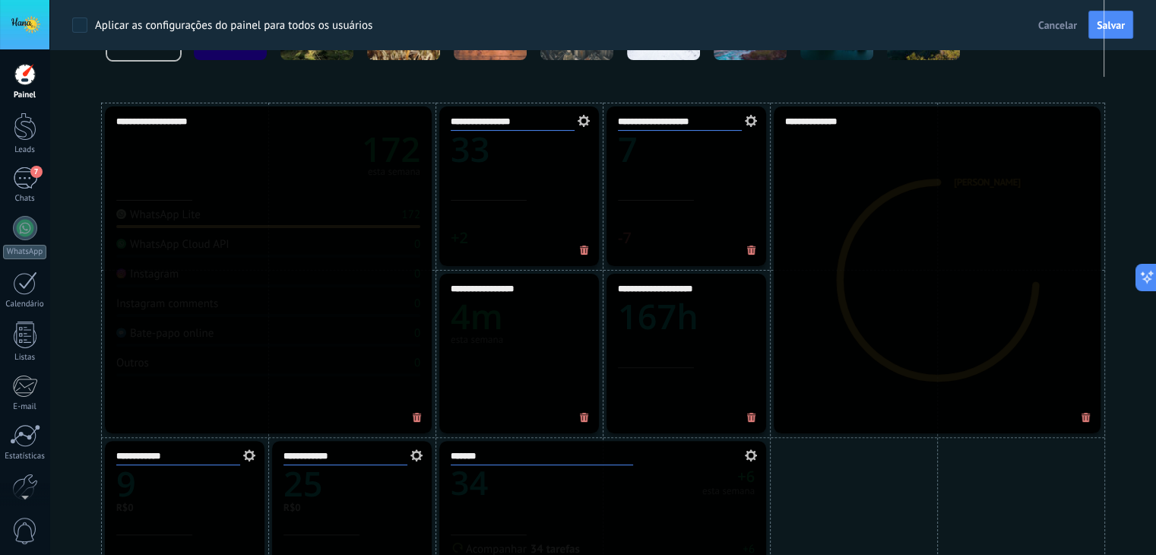
scroll to position [489, 0]
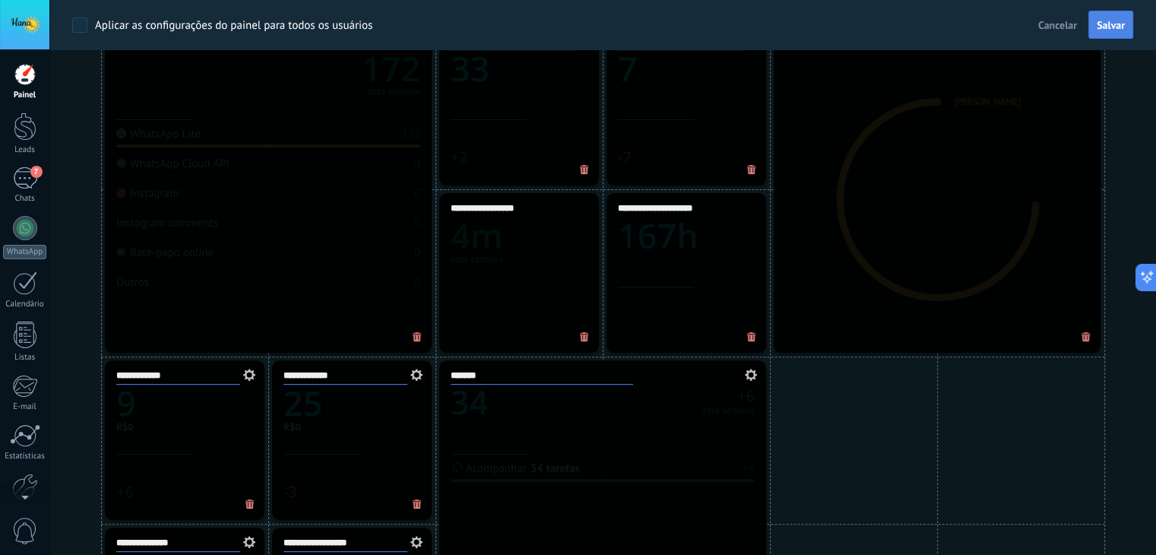
click at [1105, 27] on span "Salvar" at bounding box center [1111, 25] width 28 height 11
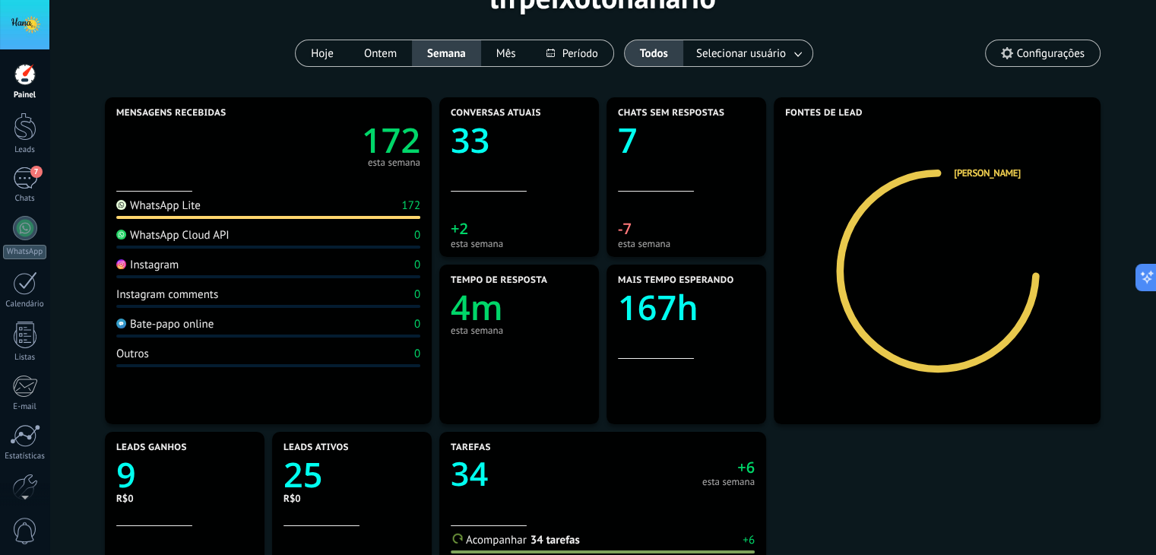
scroll to position [0, 0]
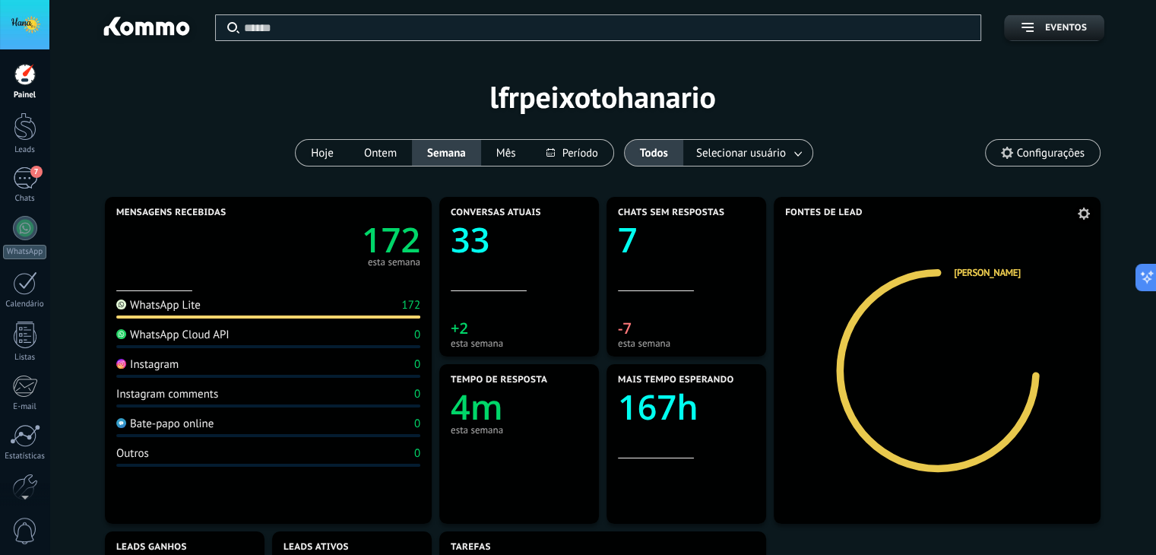
click at [1086, 211] on use at bounding box center [1084, 214] width 12 height 12
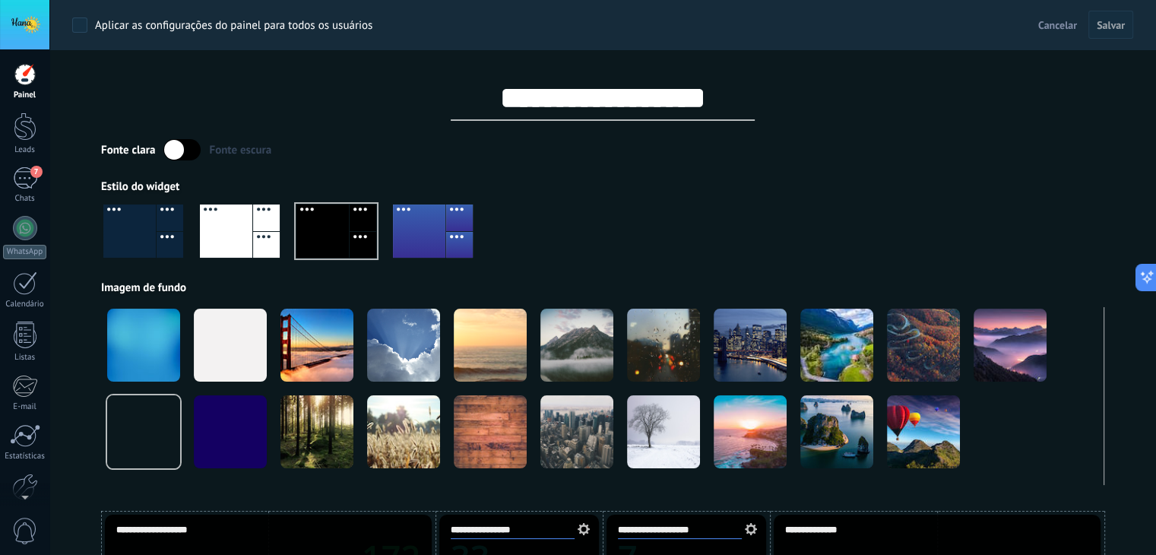
click at [730, 214] on div at bounding box center [603, 237] width 1004 height 87
click at [14, 71] on div at bounding box center [25, 74] width 23 height 23
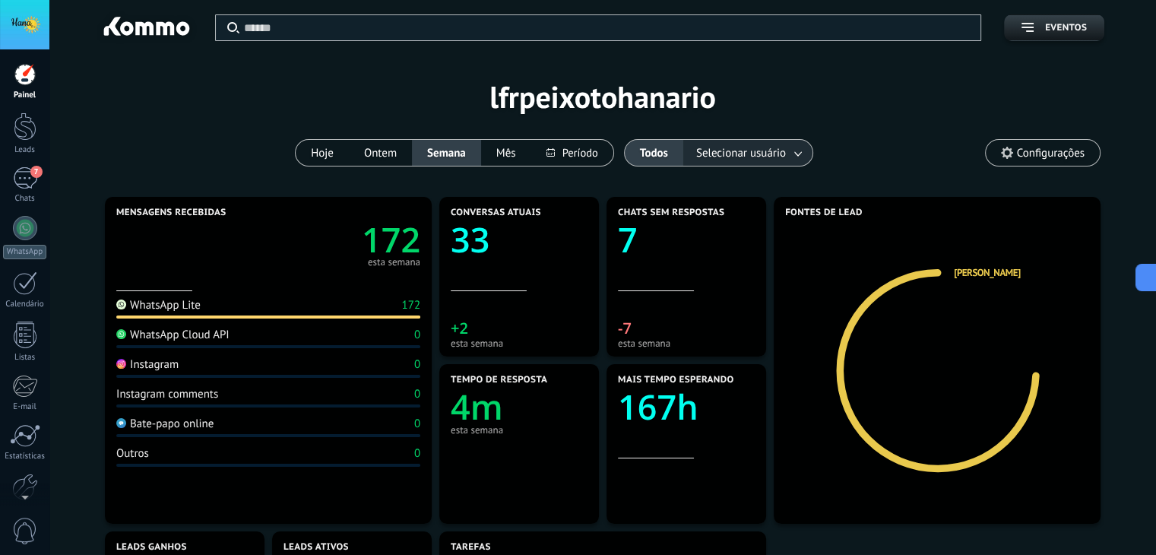
click at [737, 147] on span "Selecionar usuário" at bounding box center [741, 153] width 96 height 21
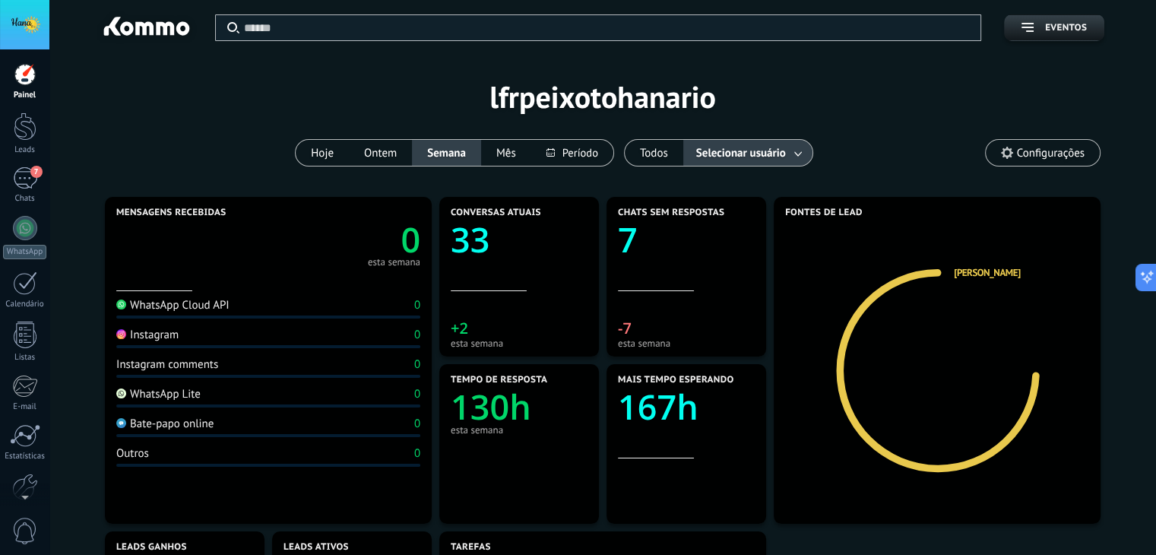
click at [780, 156] on span "Selecionar usuário" at bounding box center [741, 153] width 96 height 21
click at [578, 160] on button at bounding box center [572, 153] width 82 height 26
click at [461, 150] on div "Hoje Ontem Semana Mês" at bounding box center [454, 152] width 319 height 27
click at [420, 150] on button "Semana" at bounding box center [446, 153] width 69 height 26
click at [382, 149] on button "Ontem" at bounding box center [380, 153] width 63 height 26
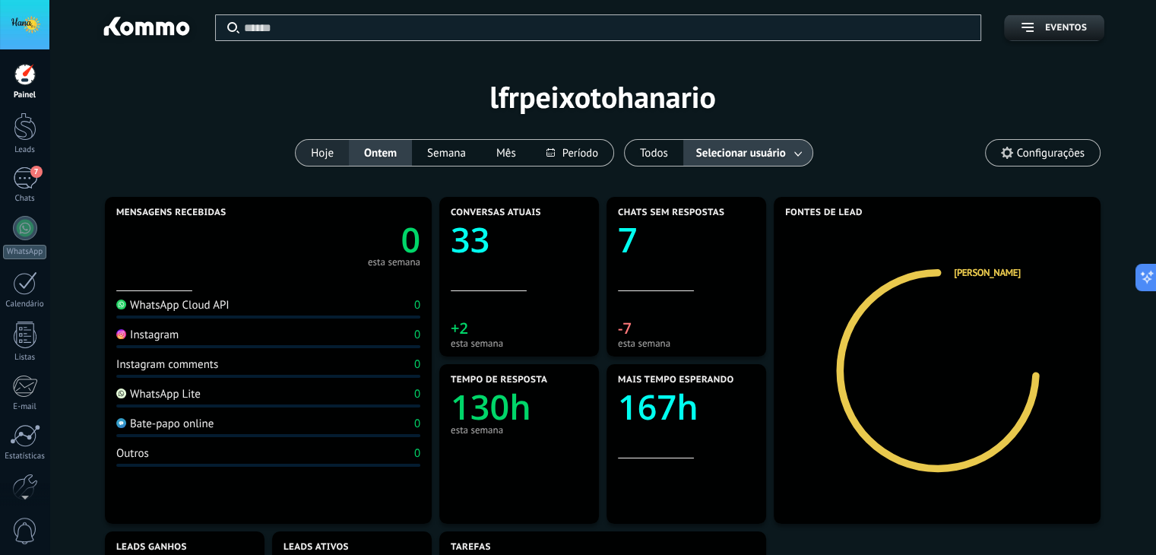
click at [335, 149] on button "Hoje" at bounding box center [322, 153] width 53 height 26
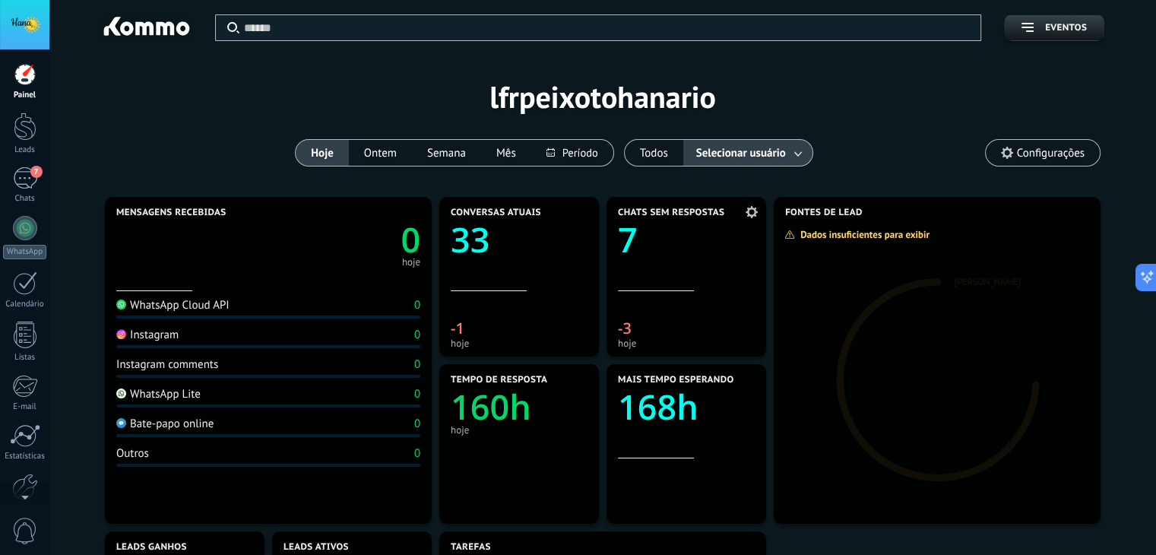
click at [693, 254] on div "Chats sem respostas 7" at bounding box center [686, 250] width 137 height 84
click at [649, 213] on span "Chats sem respostas" at bounding box center [671, 213] width 106 height 11
click at [752, 219] on span at bounding box center [752, 212] width 20 height 20
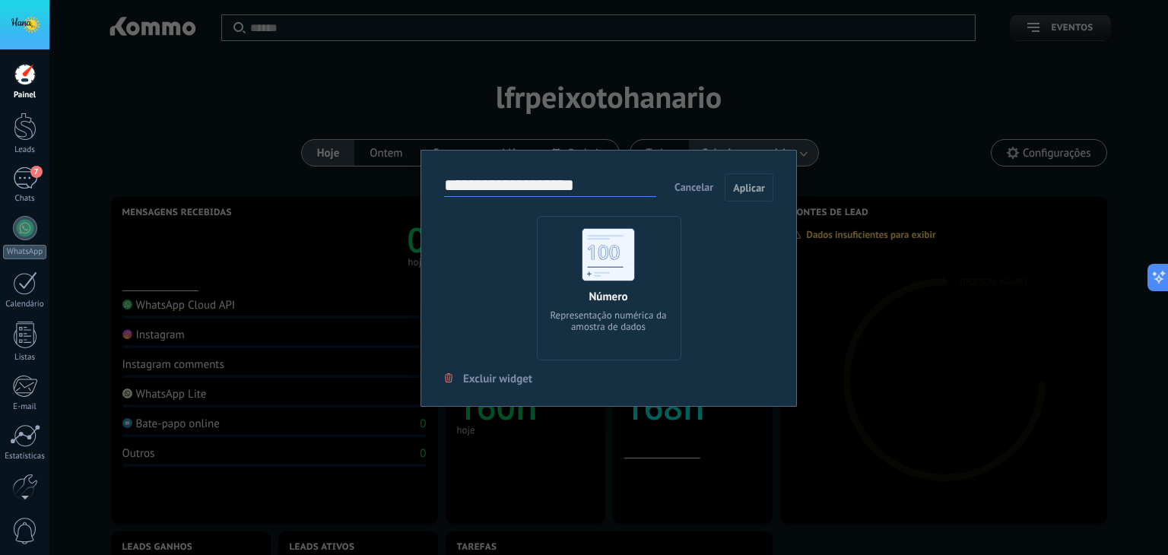
click at [636, 276] on div "Número Representação numérica da amostra de dados" at bounding box center [609, 288] width 144 height 144
drag, startPoint x: 619, startPoint y: 272, endPoint x: 788, endPoint y: 281, distance: 169.8
click at [788, 281] on div "**********" at bounding box center [608, 279] width 376 height 258
click at [729, 309] on div "Número Representação numérica da amostra de dados" at bounding box center [608, 288] width 329 height 144
click at [653, 320] on div "Representação numérica da amostra de dados" at bounding box center [608, 320] width 128 height 23
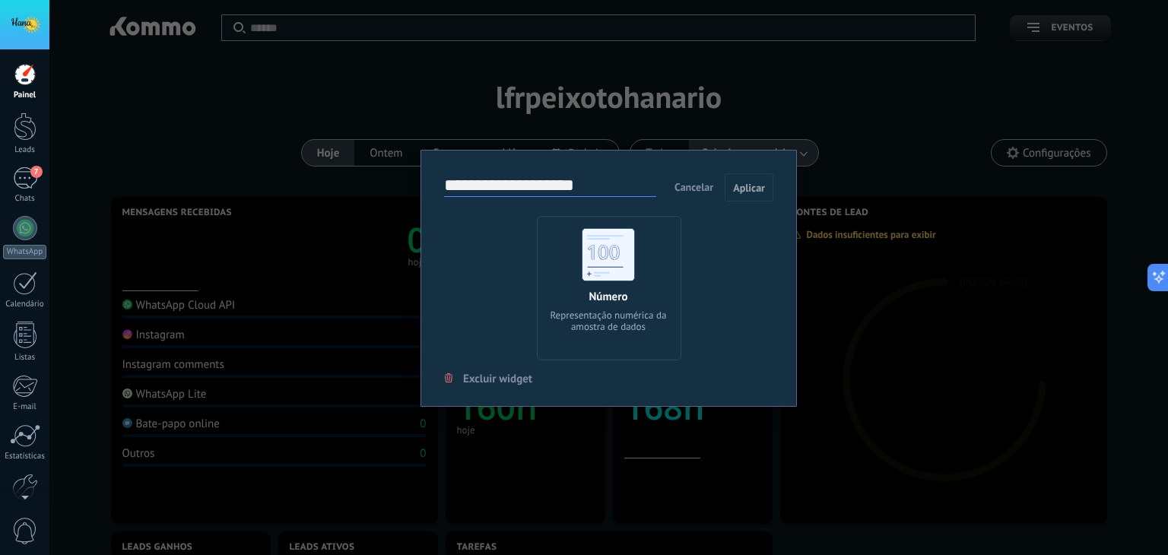
click at [635, 317] on div "Representação numérica da amostra de dados" at bounding box center [608, 320] width 128 height 23
click at [619, 291] on div "Número" at bounding box center [608, 297] width 39 height 14
click at [698, 185] on span "Cancelar" at bounding box center [693, 187] width 39 height 14
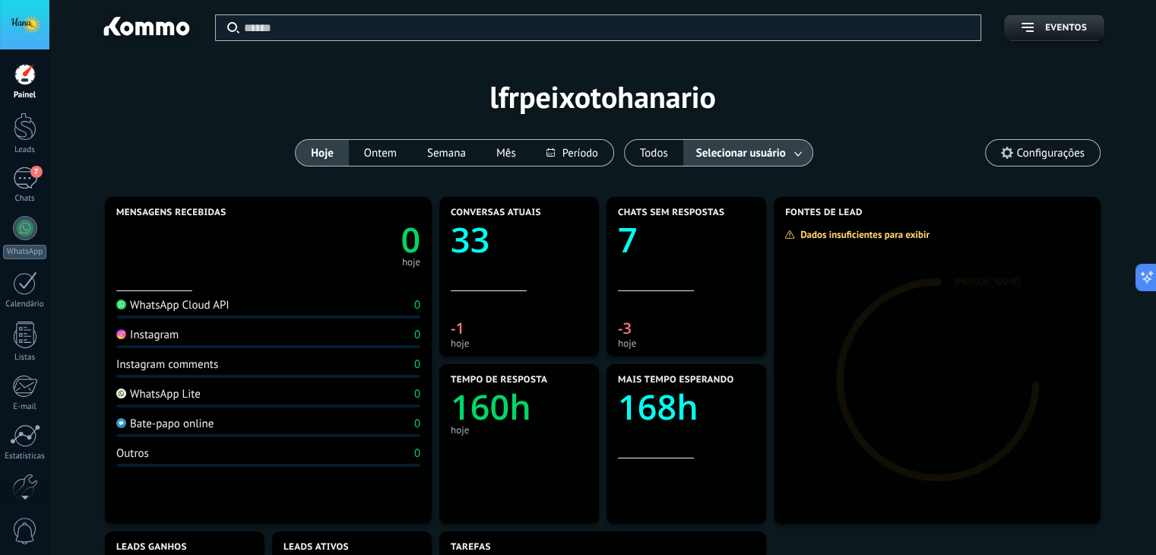
click at [898, 142] on div "Aplicar Eventos lfrpeixotohanario Hoje Ontem Semana Mês Todos Selecionar usuári…" at bounding box center [602, 96] width 1061 height 193
click at [1041, 28] on span "Eventos" at bounding box center [1054, 28] width 65 height 11
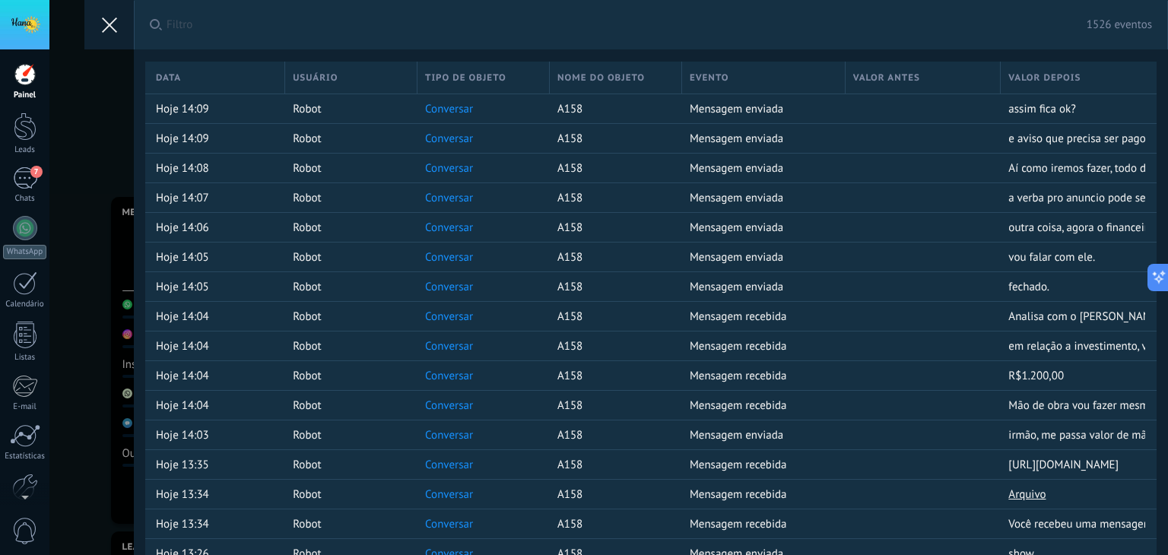
click at [119, 26] on button at bounding box center [108, 24] width 49 height 49
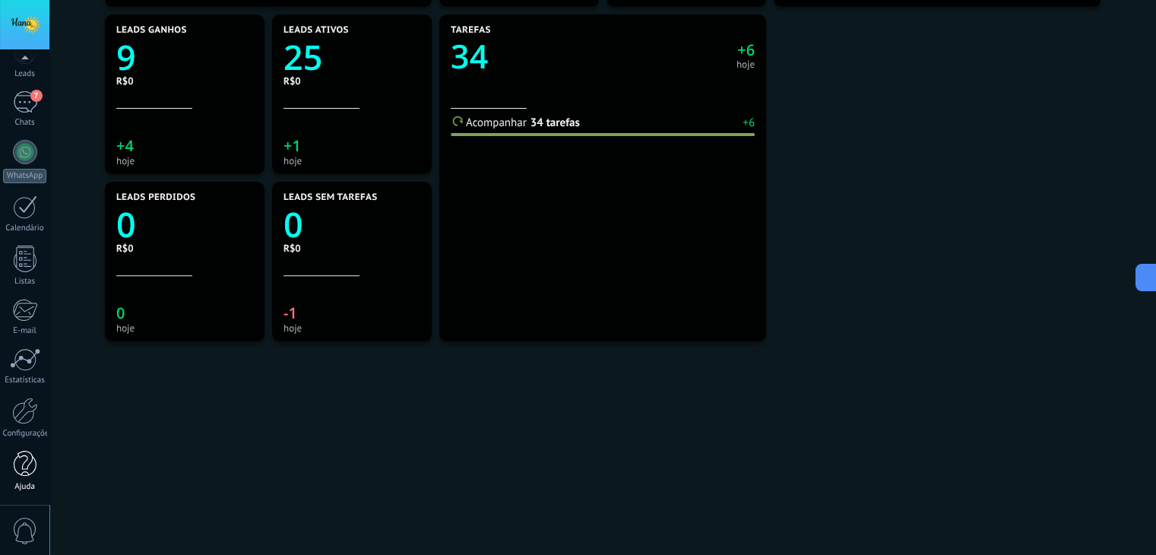
scroll to position [521, 0]
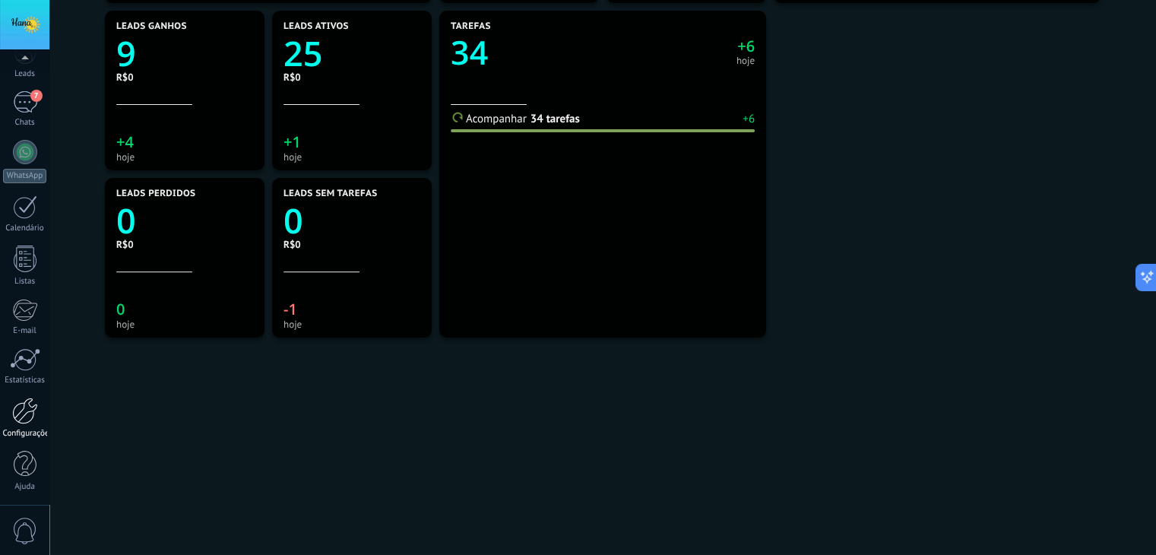
click at [24, 425] on link "Configurações" at bounding box center [24, 418] width 49 height 41
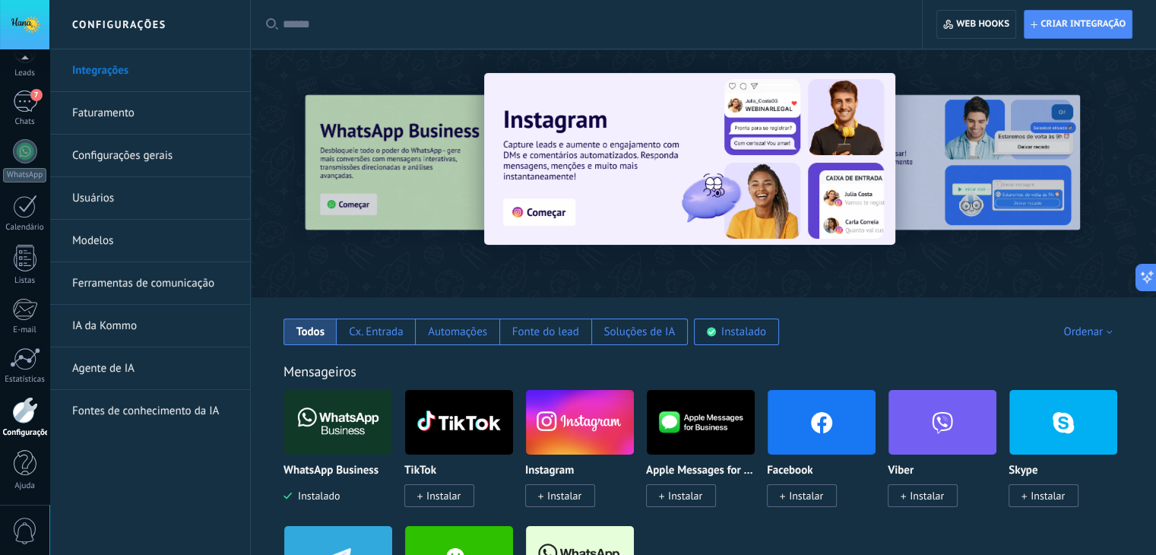
click at [122, 113] on link "Faturamento" at bounding box center [153, 113] width 163 height 43
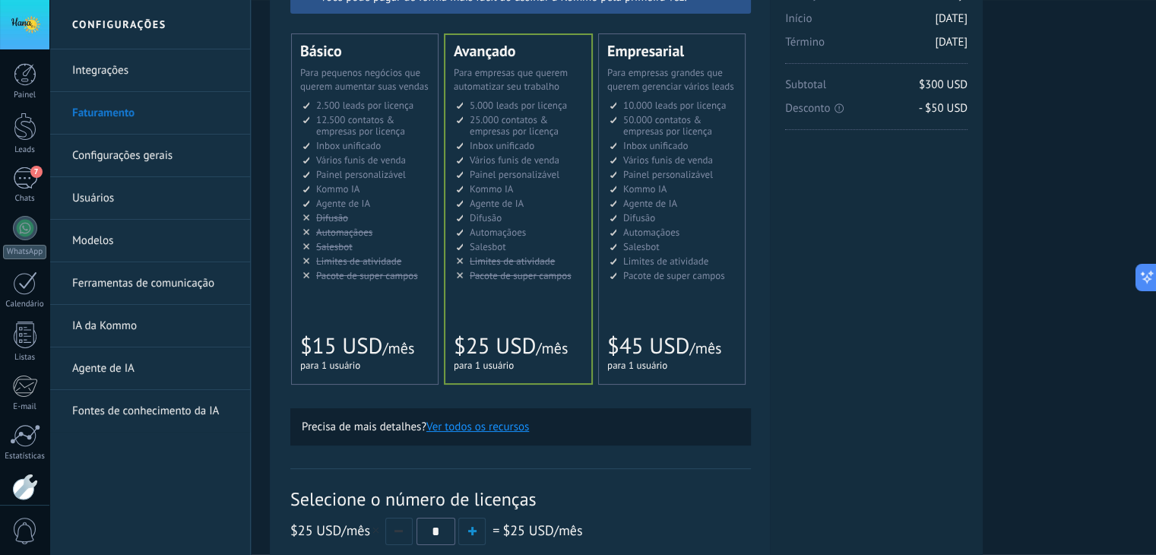
scroll to position [228, 0]
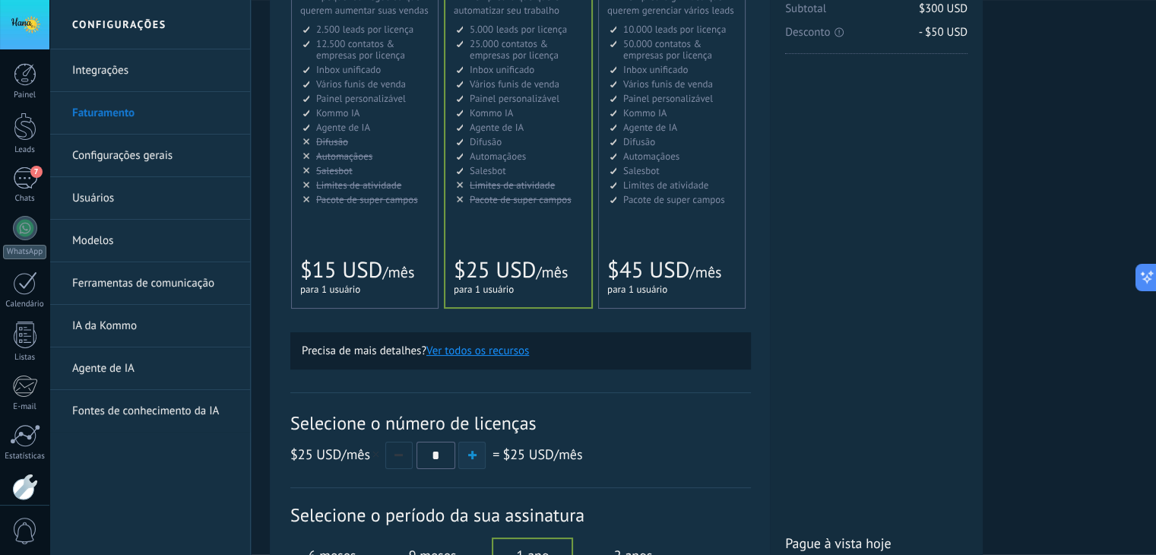
click at [471, 454] on span "button" at bounding box center [472, 455] width 8 height 8
click at [474, 459] on span "button" at bounding box center [472, 455] width 8 height 8
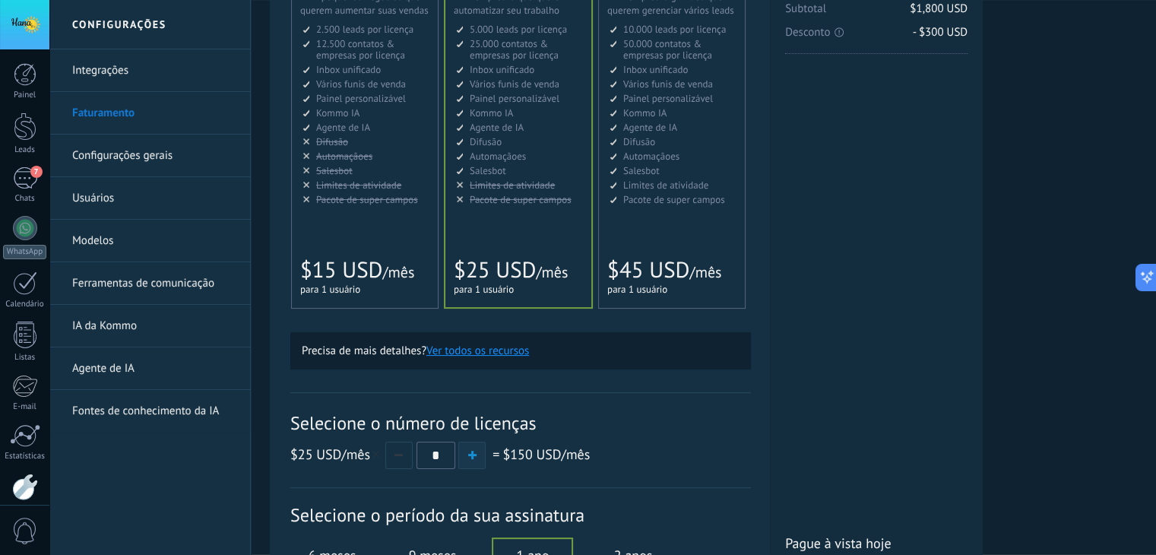
click at [474, 459] on span "button" at bounding box center [472, 455] width 8 height 8
click at [397, 456] on span "button" at bounding box center [399, 455] width 8 height 2
click at [365, 154] on span "Automaçãoes" at bounding box center [344, 156] width 56 height 13
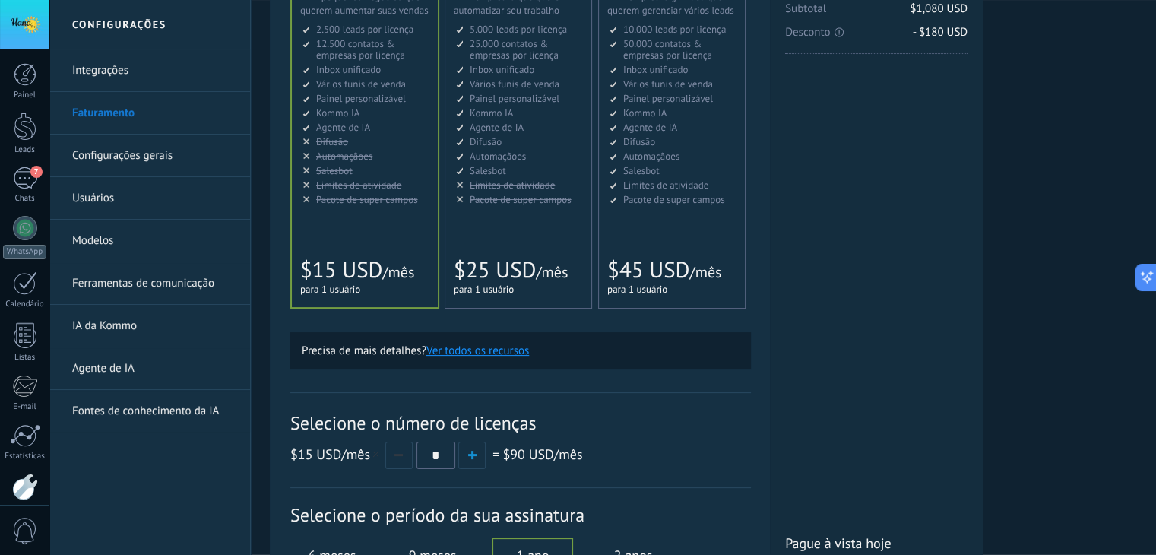
click at [505, 150] on span "Automaçãoes" at bounding box center [498, 156] width 56 height 13
click at [401, 451] on button "button" at bounding box center [398, 455] width 27 height 27
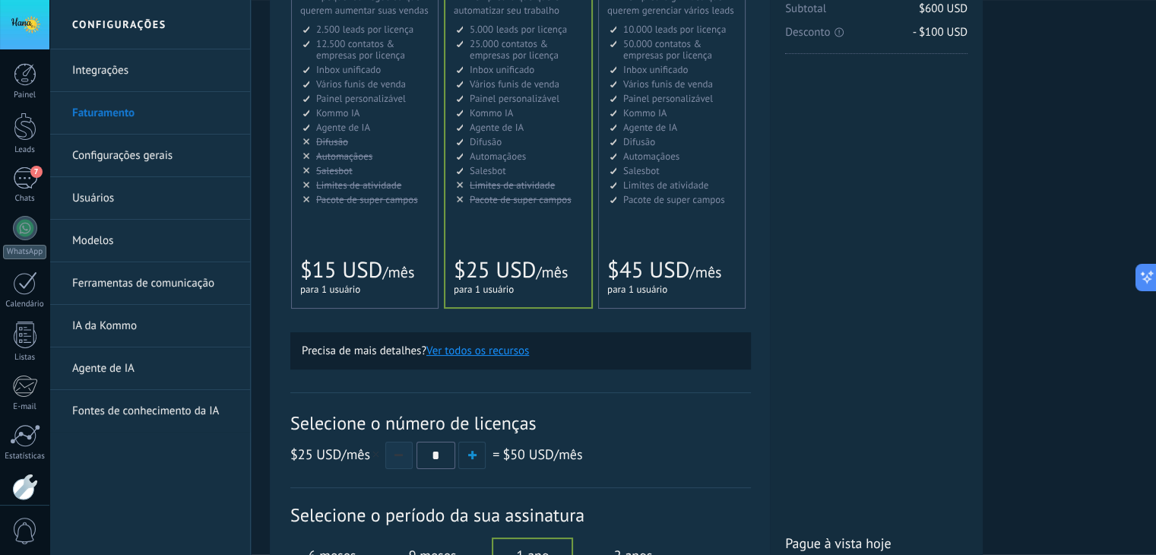
click at [401, 451] on button "button" at bounding box center [398, 455] width 27 height 27
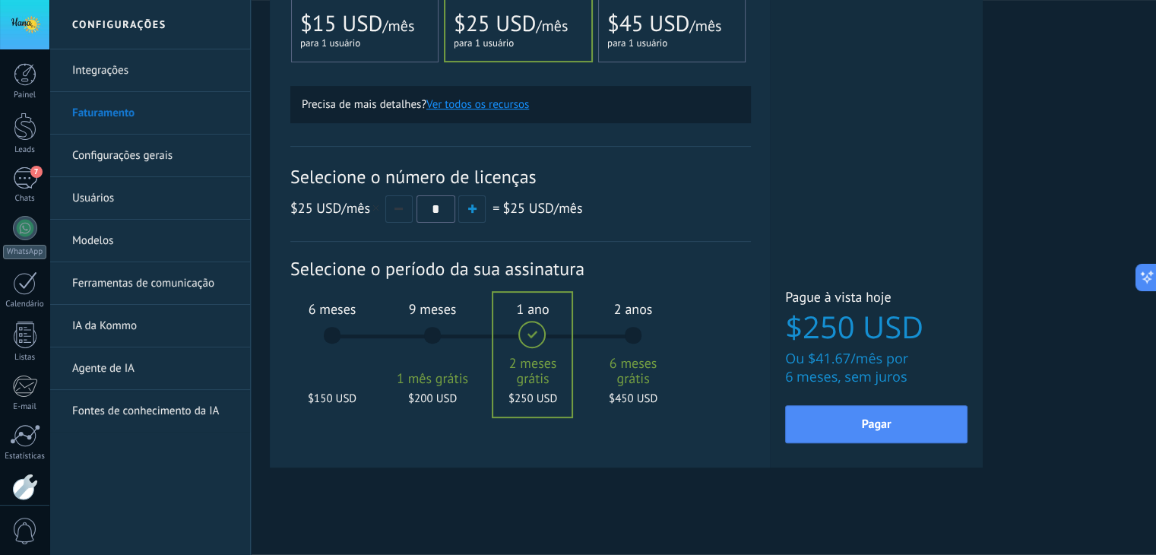
click at [446, 367] on div "9 meses 1 mês grátis $200 USD" at bounding box center [433, 342] width 82 height 107
click at [345, 361] on div "6 meses $150 USD" at bounding box center [332, 342] width 82 height 107
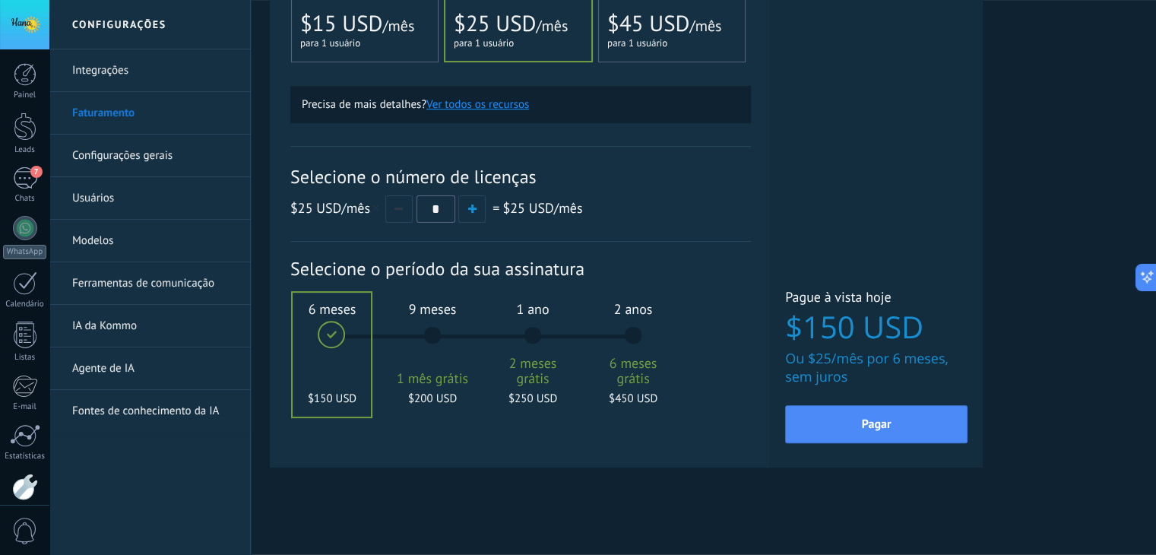
click at [535, 332] on div "1 ano 2 meses grátis $250 USD" at bounding box center [533, 342] width 82 height 107
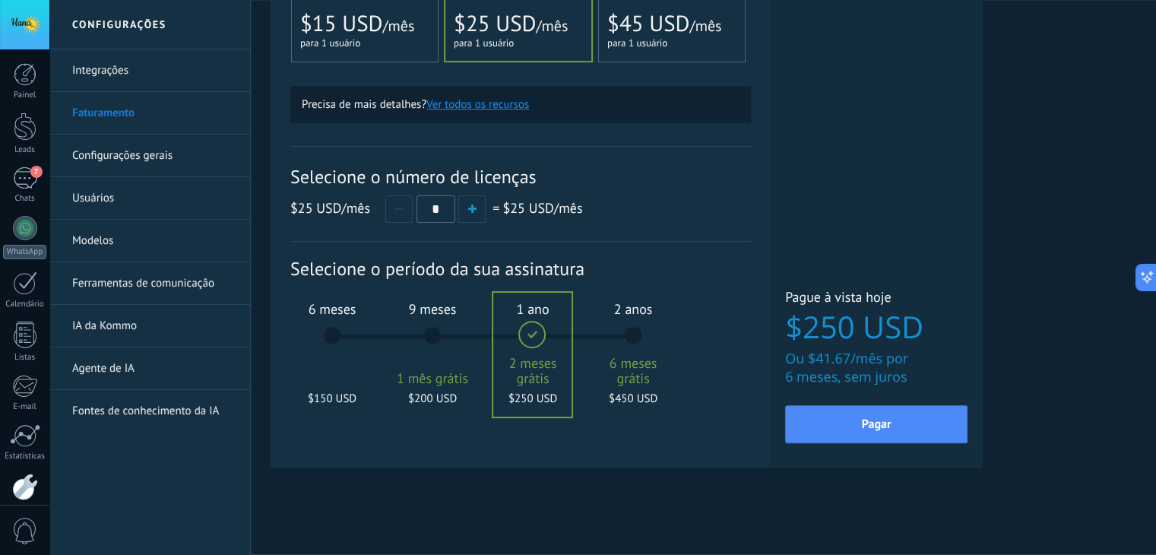
click at [442, 328] on div "9 meses 1 mês grátis $200 USD" at bounding box center [433, 342] width 82 height 107
click at [339, 339] on div "6 meses $150 USD" at bounding box center [332, 342] width 82 height 107
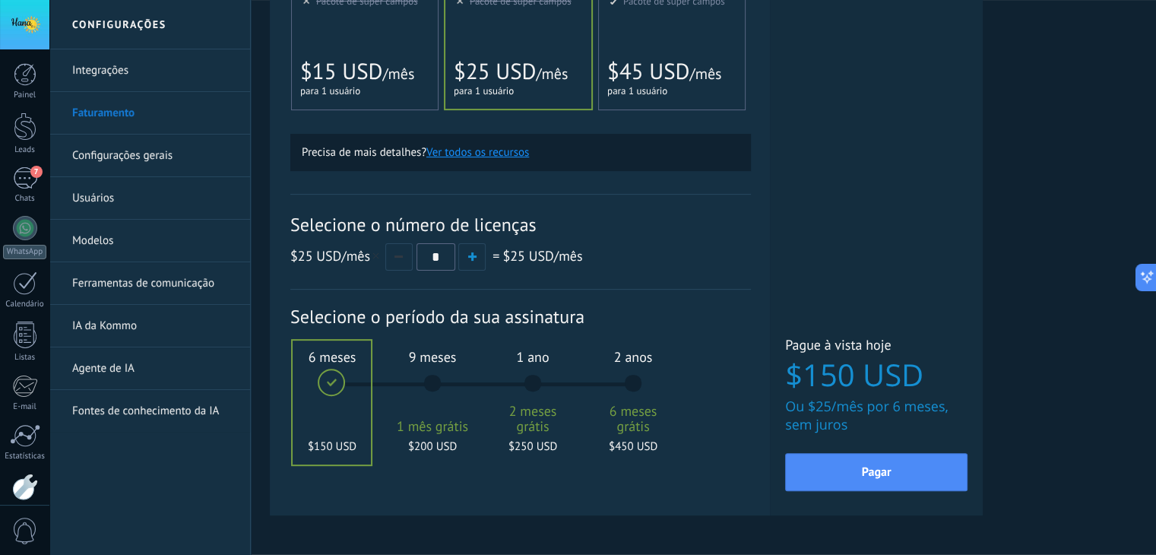
scroll to position [401, 0]
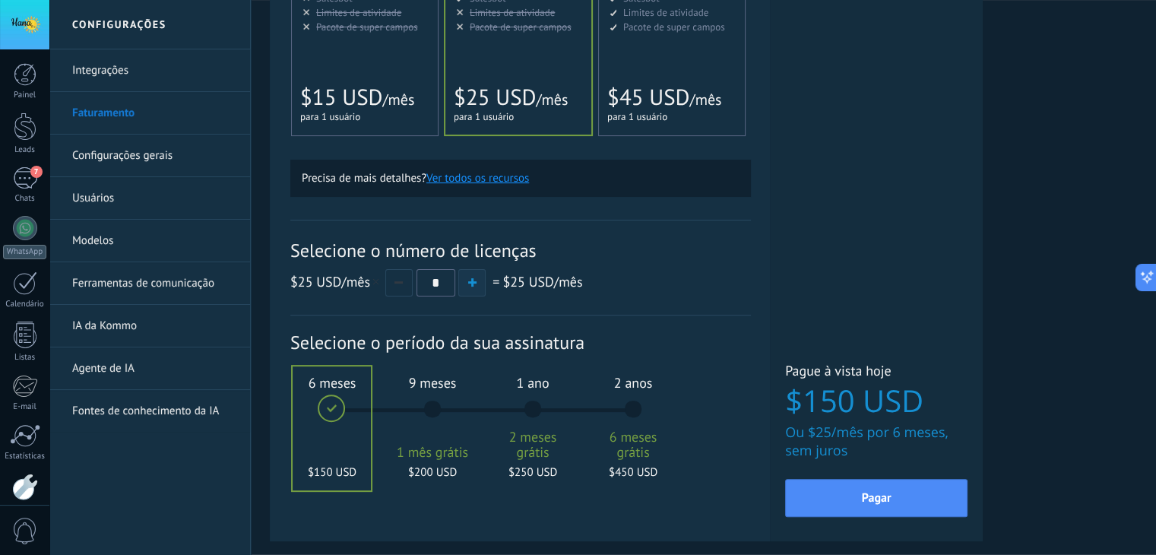
click at [477, 293] on button "button" at bounding box center [471, 282] width 27 height 27
click at [678, 268] on div "$25 USD /mês * = $50 USD /mês" at bounding box center [520, 282] width 461 height 28
click at [417, 401] on div "9 meses 1 mês grátis $400 USD" at bounding box center [433, 416] width 82 height 107
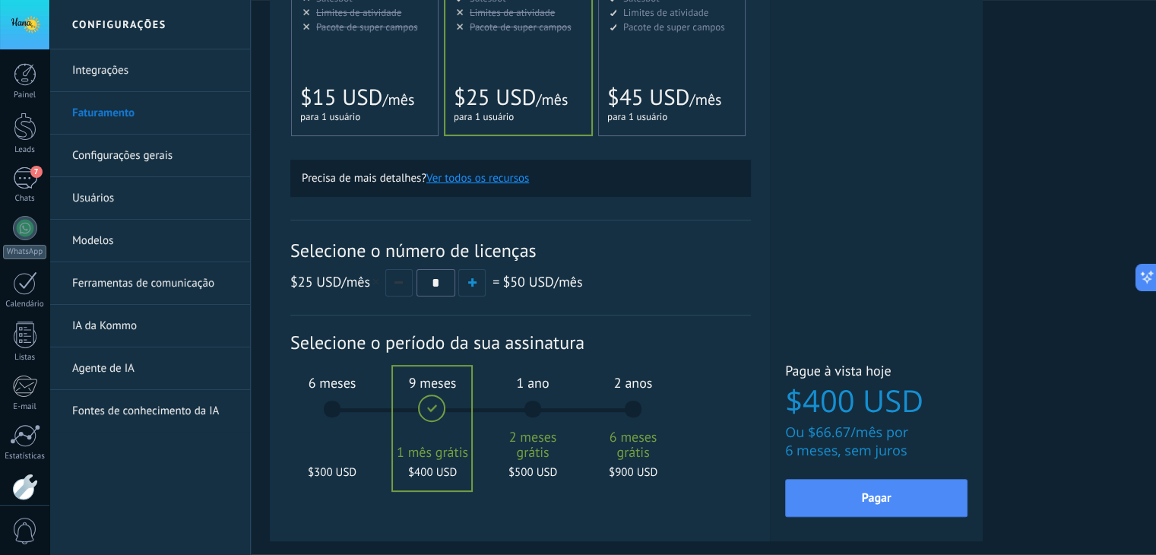
click at [347, 397] on div "6 meses $300 USD" at bounding box center [332, 416] width 82 height 107
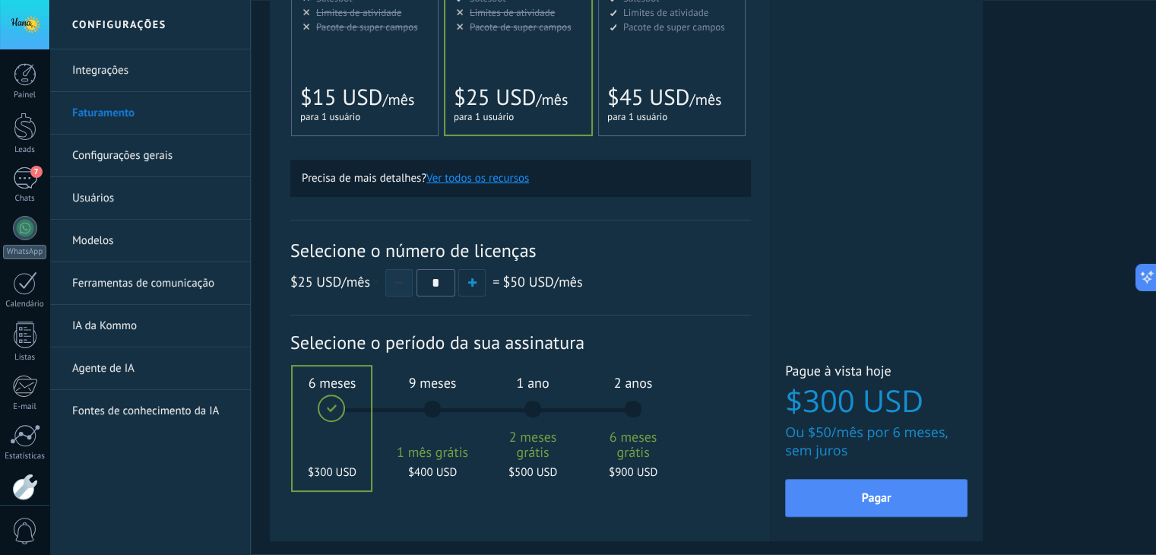
click at [399, 289] on button "button" at bounding box center [398, 282] width 27 height 27
type input "*"
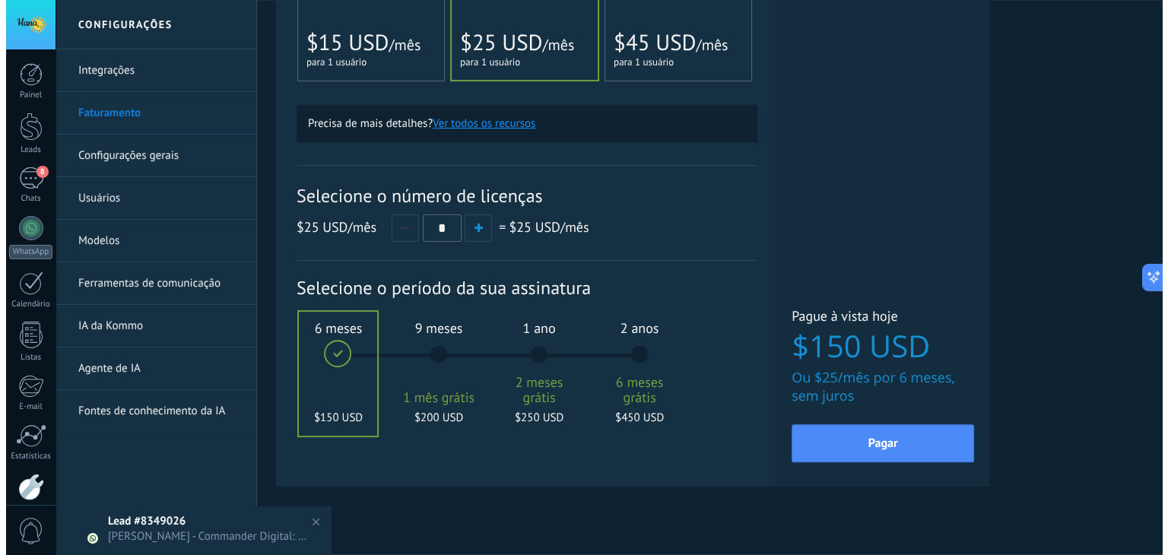
scroll to position [477, 0]
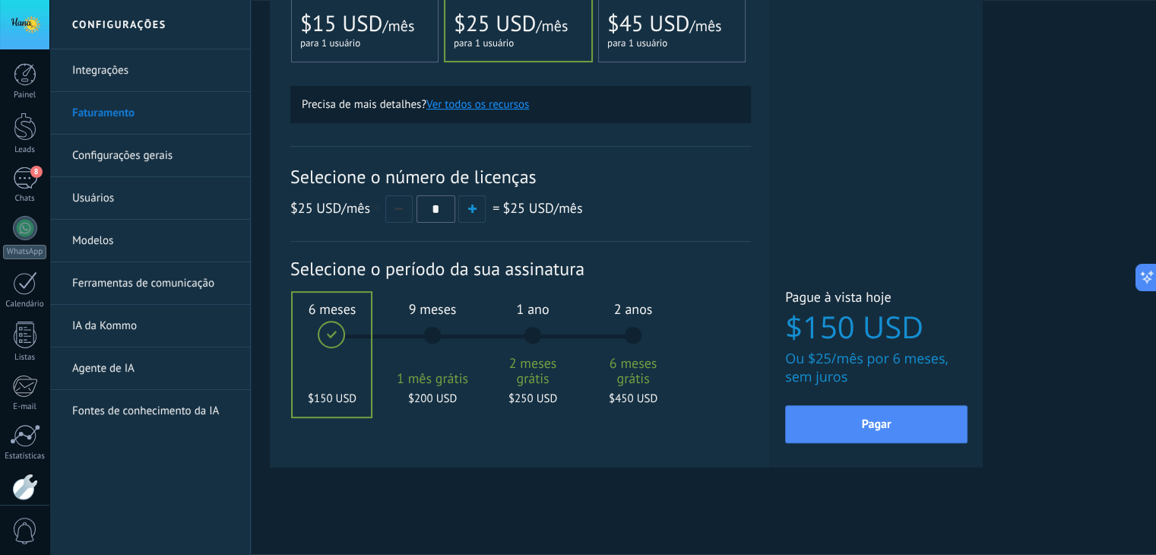
click at [1032, 205] on div "Detalhes do plano Seu teste grátis com licenças ilimitadas e 10GB de armazename…" at bounding box center [704, 39] width 868 height 931
click at [873, 427] on span "Pagar" at bounding box center [877, 424] width 30 height 11
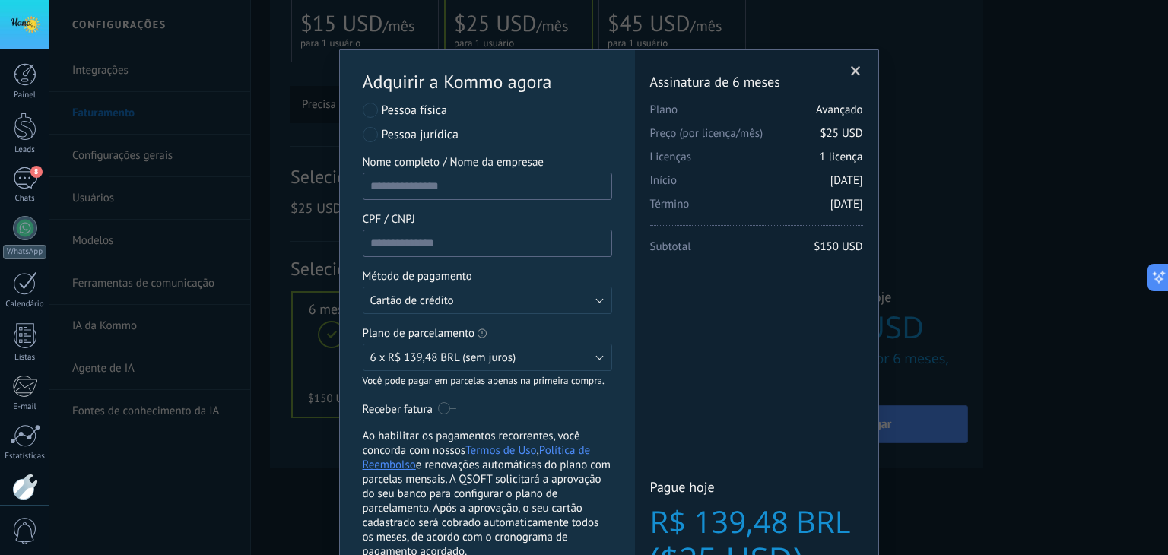
click at [442, 413] on label at bounding box center [447, 408] width 18 height 24
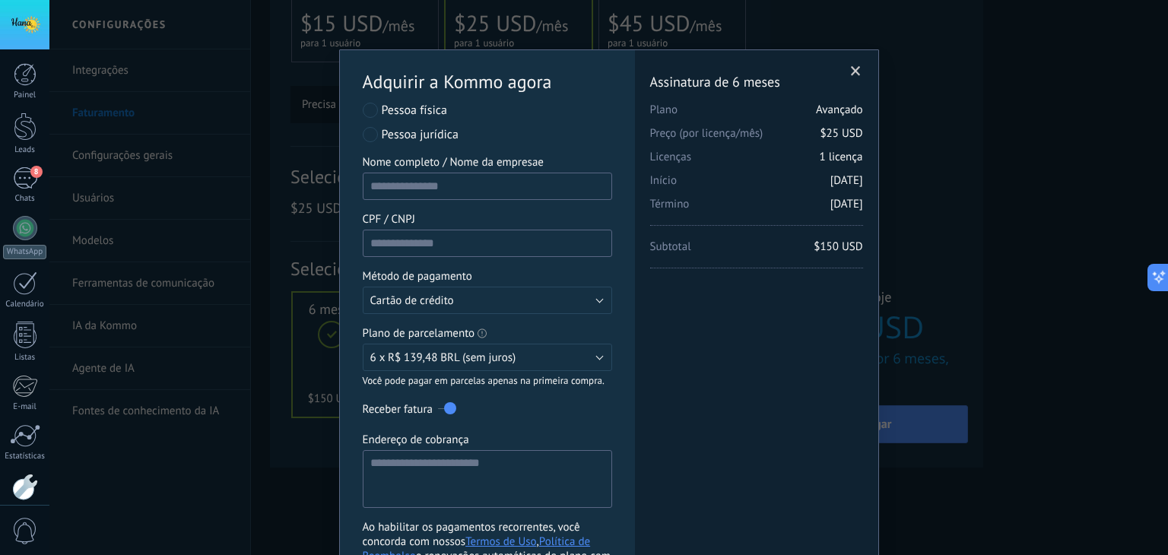
click at [442, 413] on label at bounding box center [447, 408] width 18 height 24
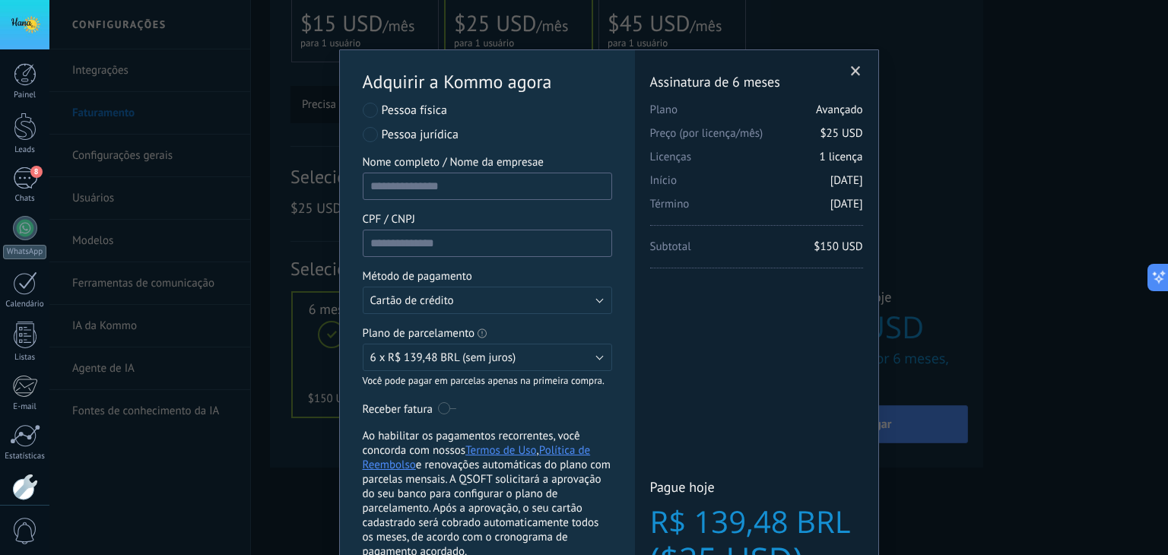
click at [442, 413] on label at bounding box center [447, 408] width 18 height 24
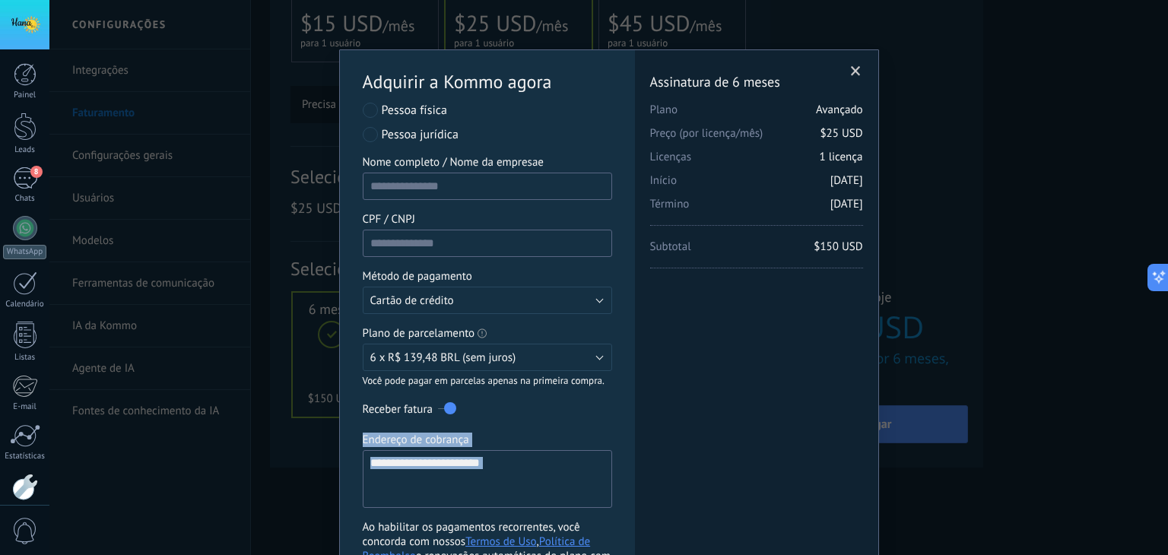
click at [442, 413] on label at bounding box center [447, 408] width 18 height 24
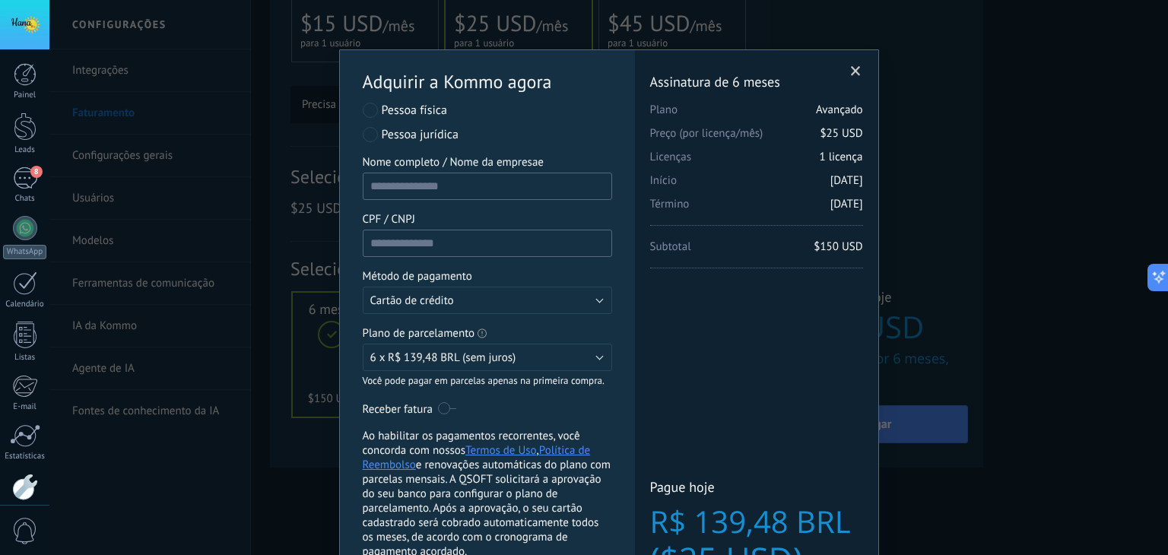
scroll to position [0, 0]
click at [473, 181] on input "Nome completo / Nome da empresae" at bounding box center [487, 186] width 249 height 27
type input "********"
type input "*"
click at [472, 180] on input "********" at bounding box center [487, 186] width 249 height 27
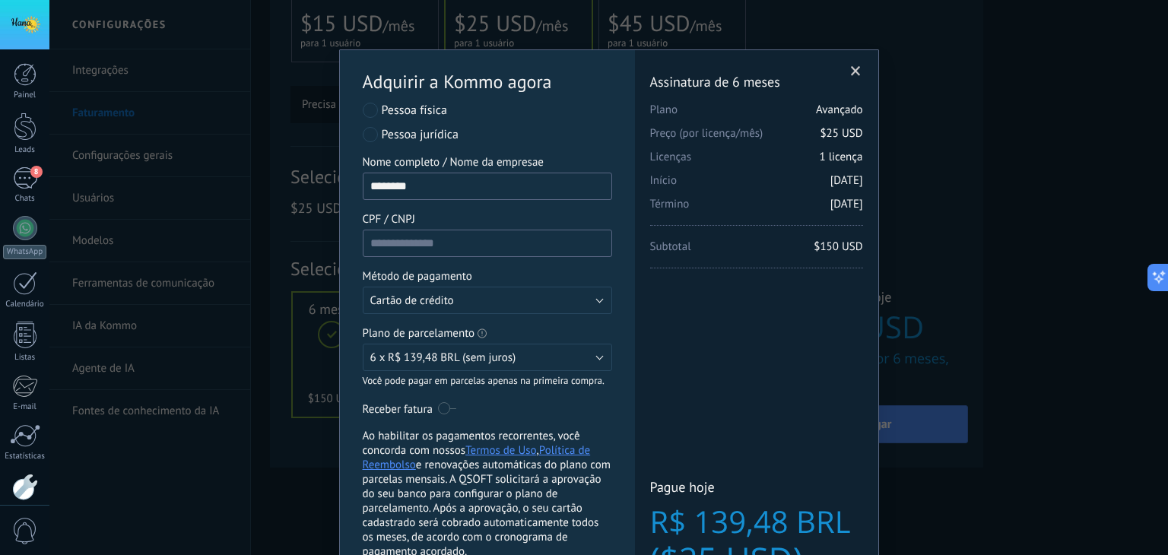
drag, startPoint x: 472, startPoint y: 180, endPoint x: 363, endPoint y: 195, distance: 110.5
click at [363, 195] on input "********" at bounding box center [487, 186] width 249 height 27
click at [420, 184] on input "*****" at bounding box center [487, 186] width 249 height 27
type input "**********"
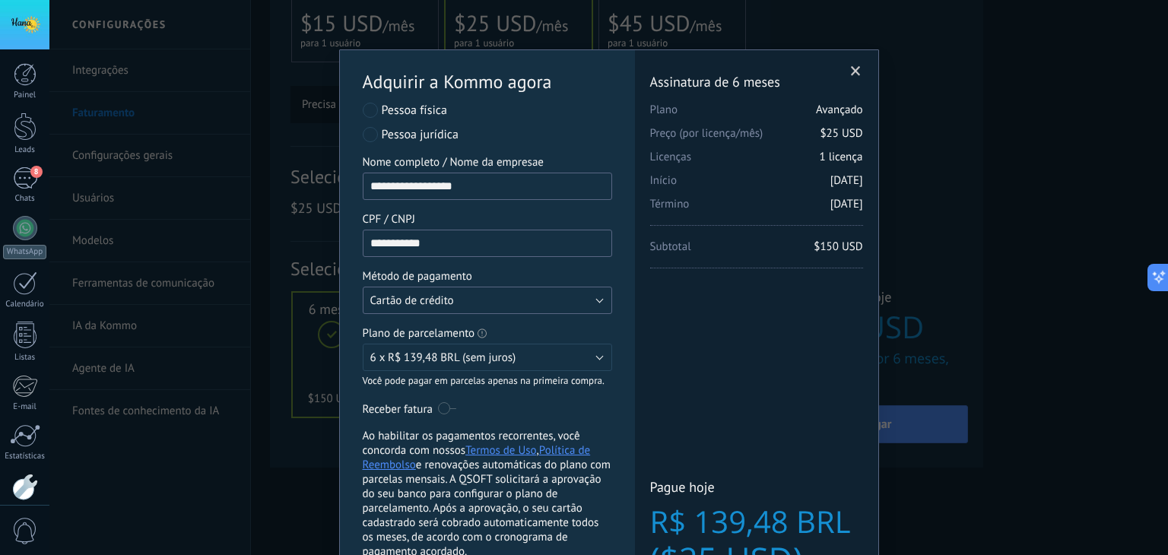
click at [481, 303] on button "Cartão de crédito" at bounding box center [487, 300] width 249 height 27
click at [462, 358] on span "6 x R$ 139,48 BRL (sem juros)" at bounding box center [443, 358] width 146 height 14
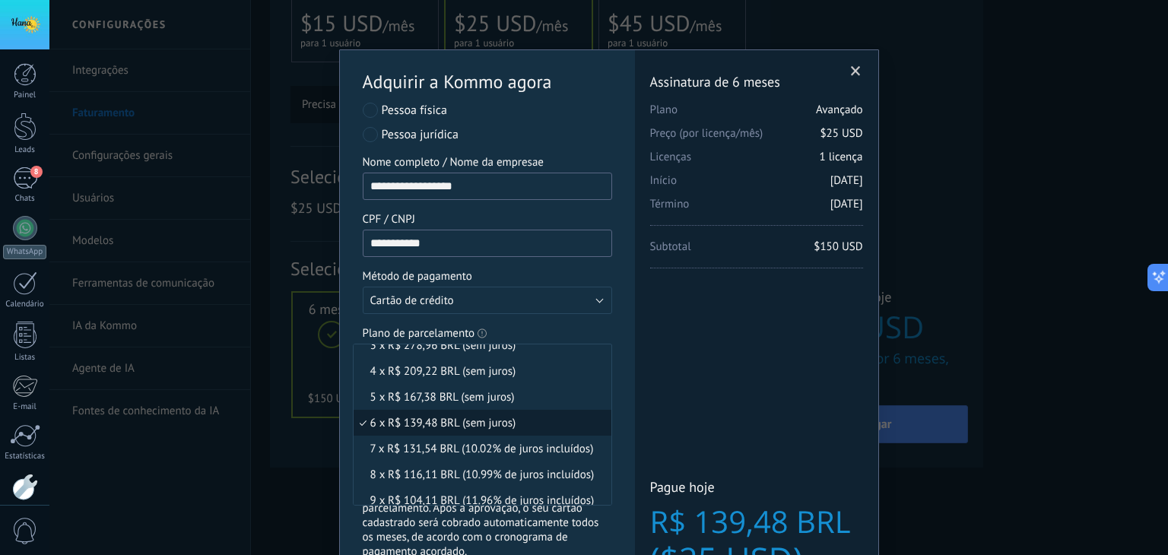
click at [444, 423] on span "6 x R$ 139,48 BRL (sem juros)" at bounding box center [480, 423] width 253 height 14
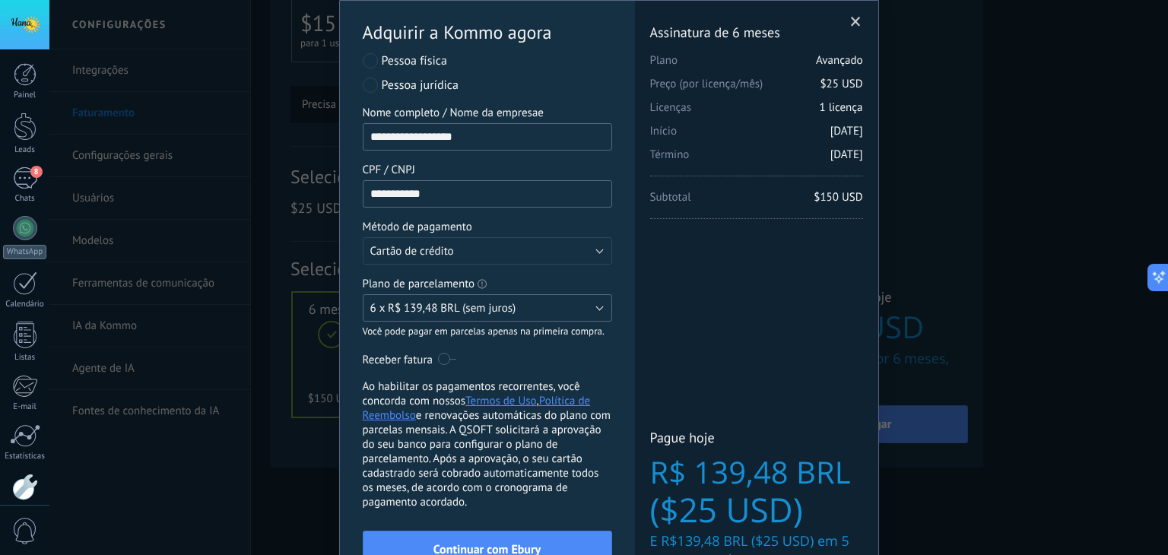
scroll to position [76, 0]
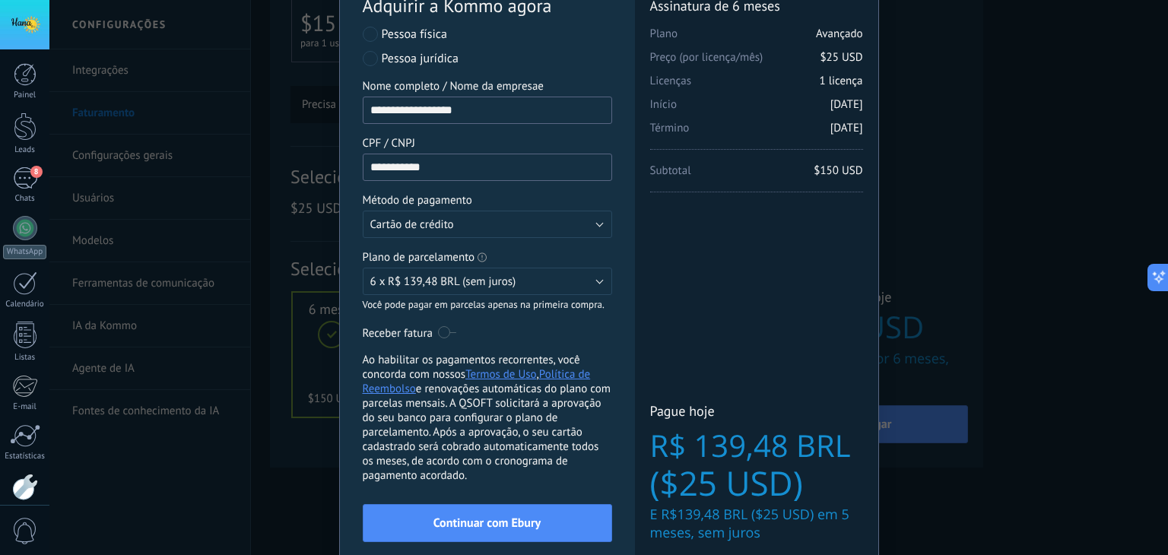
click at [583, 310] on p "Você pode pagar em parcelas apenas na primeira compra." at bounding box center [487, 304] width 249 height 13
click at [517, 285] on button "6 x R$ 139,48 BRL (sem juros)" at bounding box center [487, 281] width 249 height 27
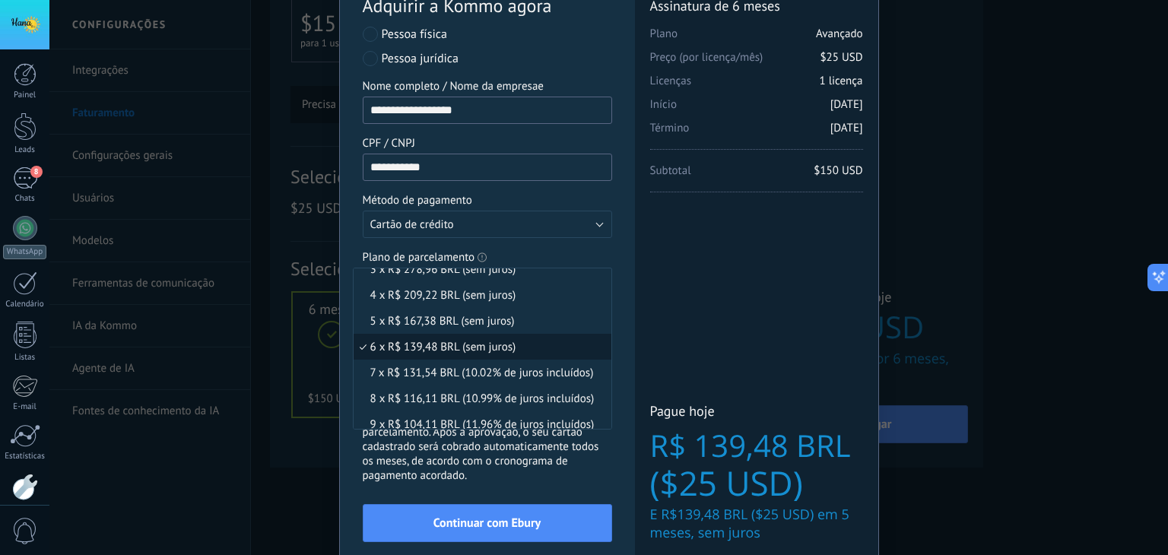
click at [517, 285] on li "4 x R$ 209,22 BRL (sem juros)" at bounding box center [483, 295] width 258 height 26
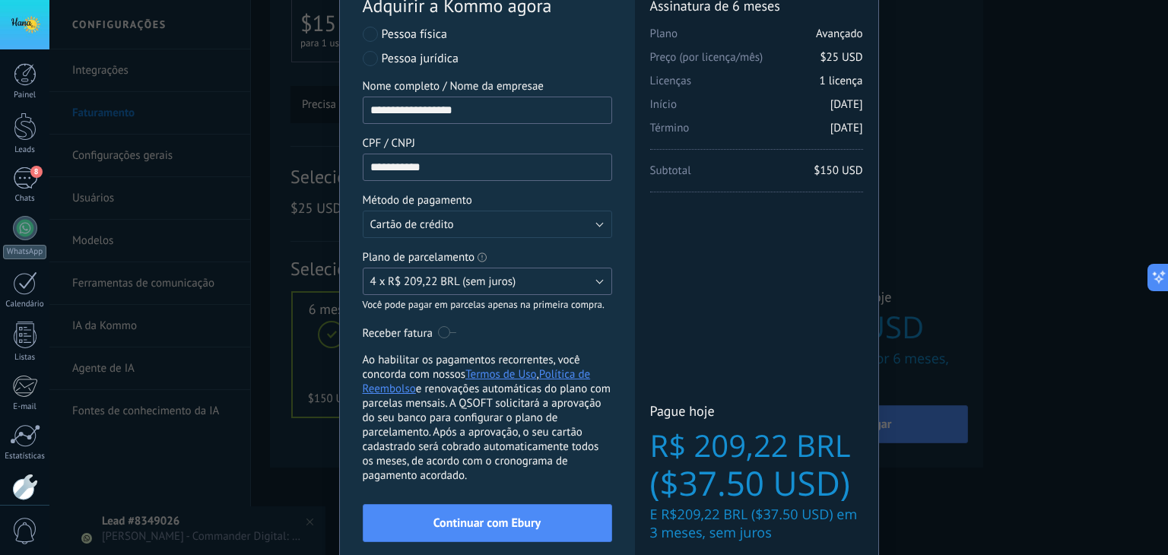
click at [409, 287] on span "4 x R$ 209,22 BRL (sem juros)" at bounding box center [443, 281] width 146 height 14
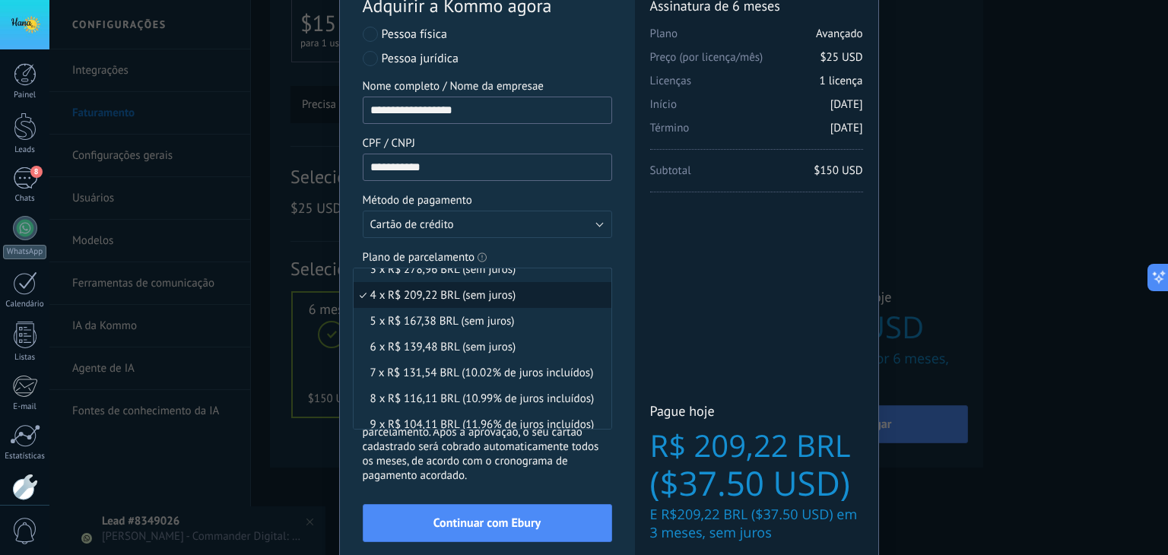
scroll to position [12, 0]
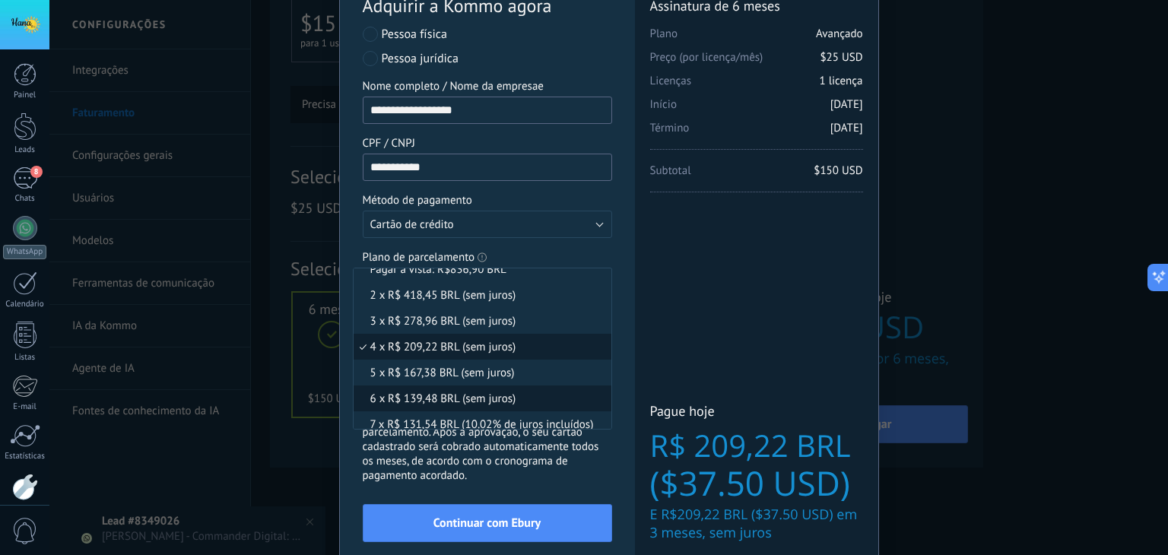
click at [404, 395] on span "6 x R$ 139,48 BRL (sem juros)" at bounding box center [480, 399] width 253 height 14
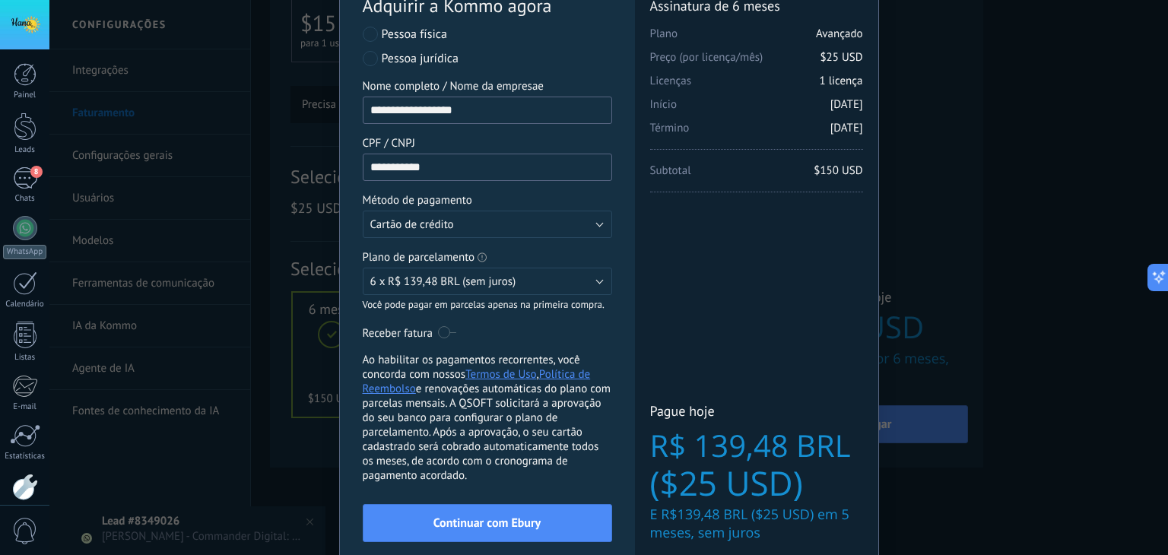
click at [751, 316] on div "Licenças adicionais Plano Avançado Preço (por licença/mês) $25 USD Novas licenç…" at bounding box center [756, 273] width 243 height 598
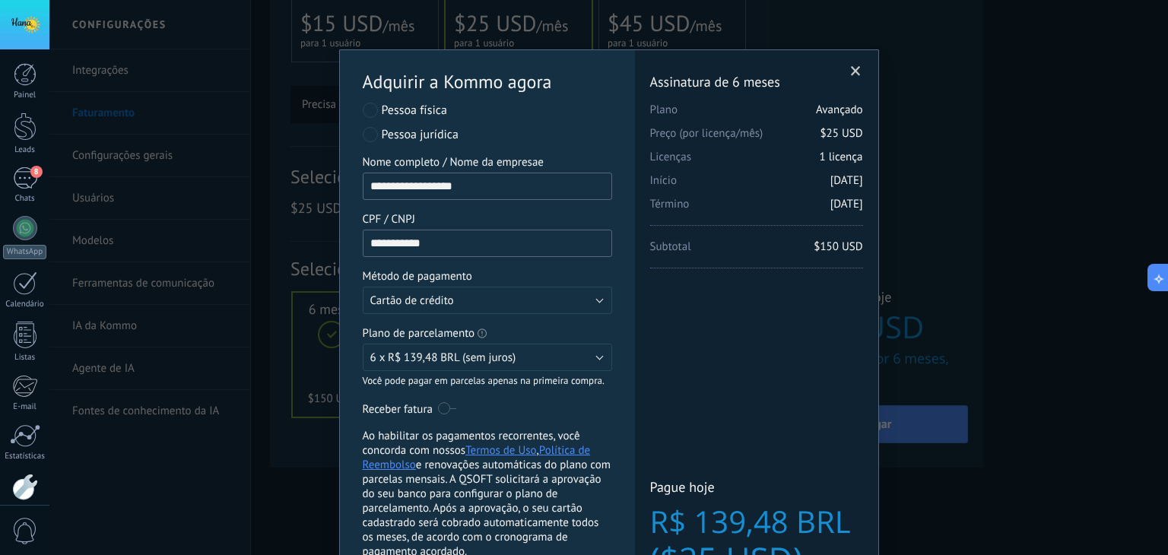
scroll to position [147, 0]
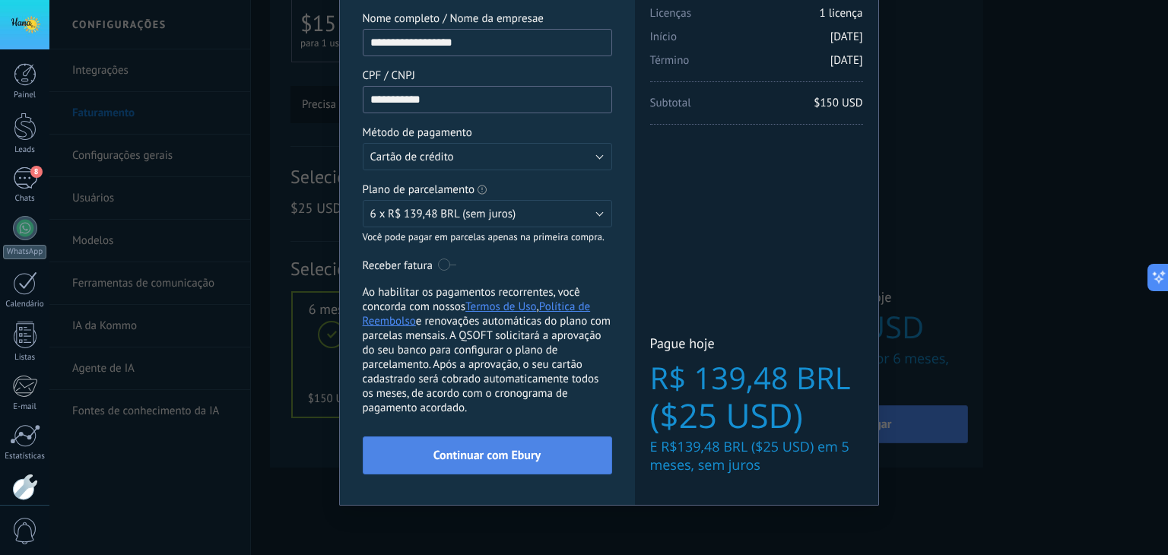
click at [467, 450] on span "Continuar com Ebury" at bounding box center [486, 455] width 107 height 11
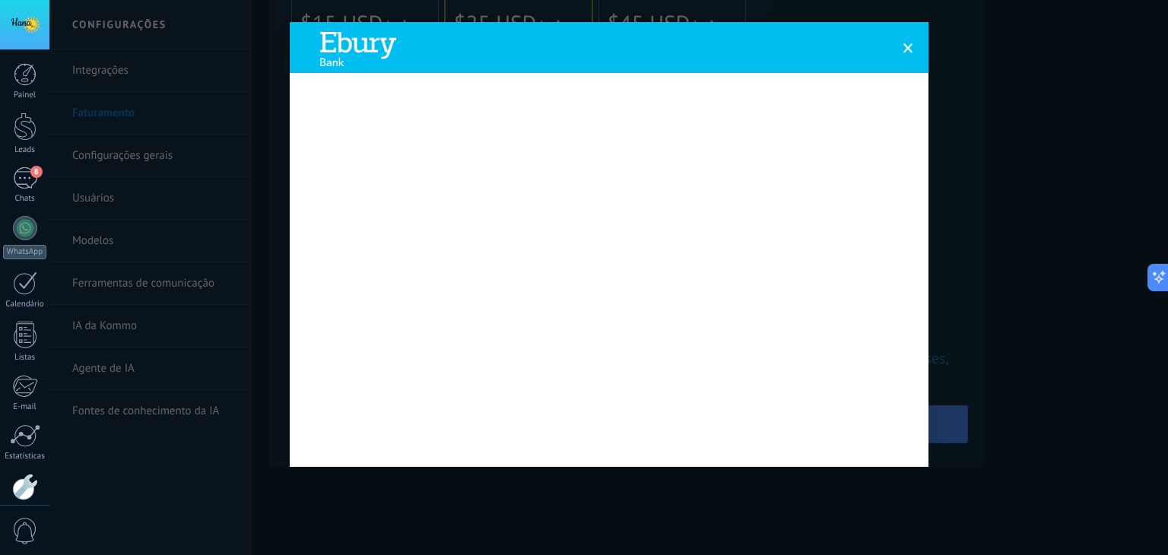
scroll to position [40, 0]
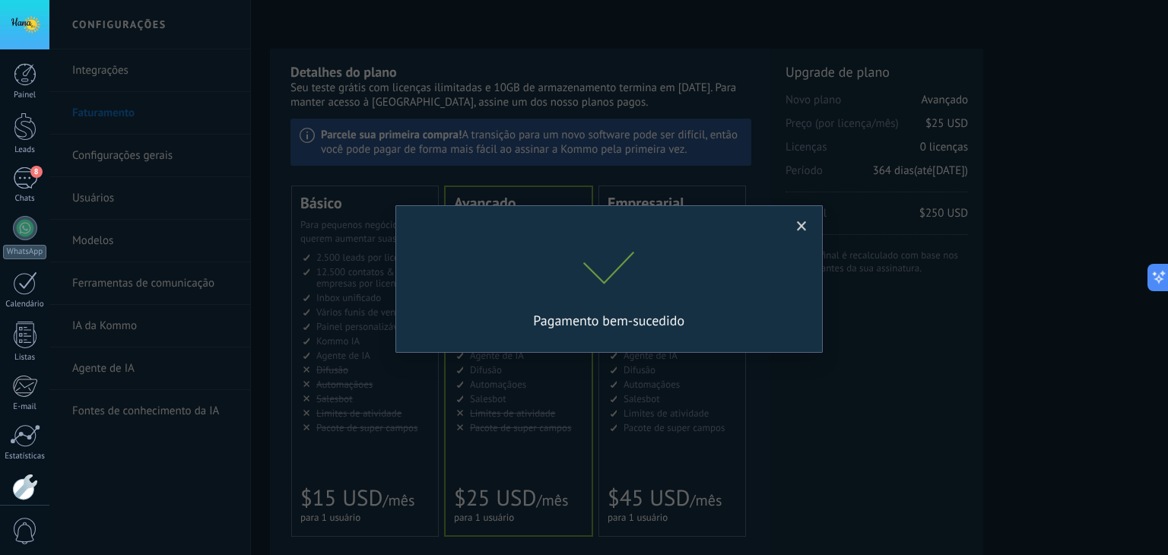
click at [798, 226] on span at bounding box center [802, 226] width 10 height 11
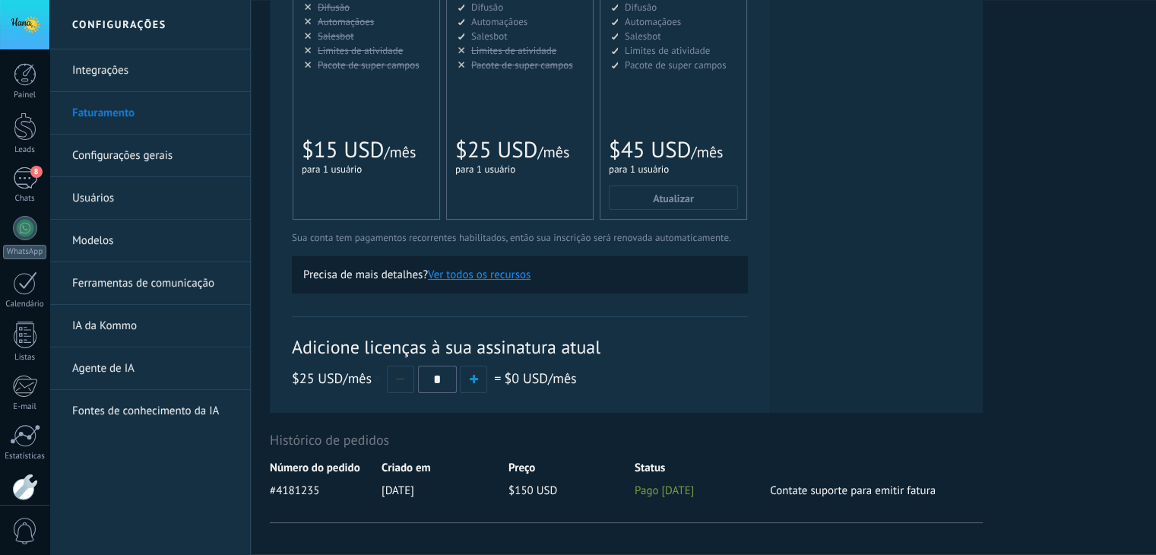
scroll to position [354, 0]
